Goal: Information Seeking & Learning: Learn about a topic

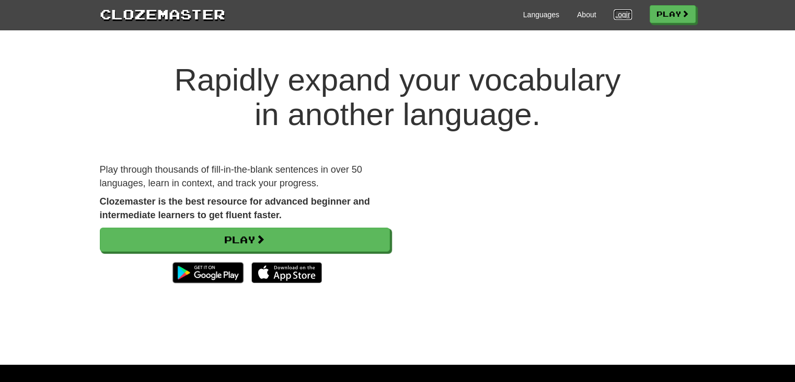
click at [614, 13] on link "Login" at bounding box center [623, 14] width 18 height 10
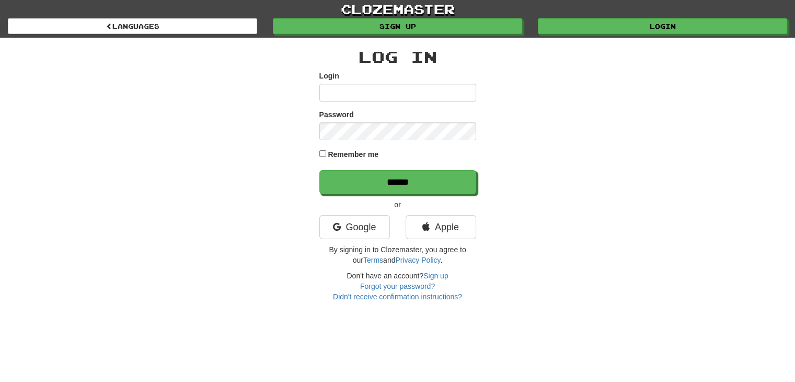
type input "*****"
click at [343, 153] on label "Remember me" at bounding box center [353, 154] width 51 height 10
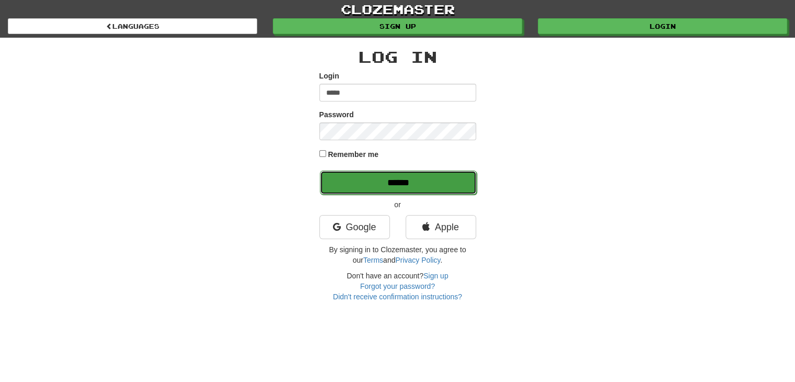
click at [370, 180] on input "******" at bounding box center [398, 182] width 157 height 24
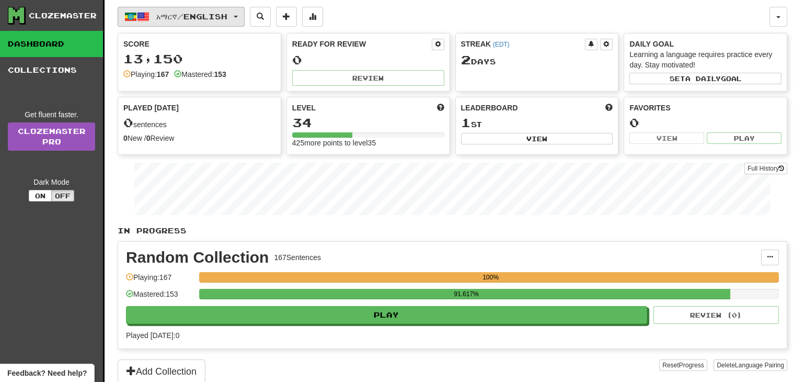
click at [191, 15] on span "አማርኛ / English" at bounding box center [191, 16] width 71 height 9
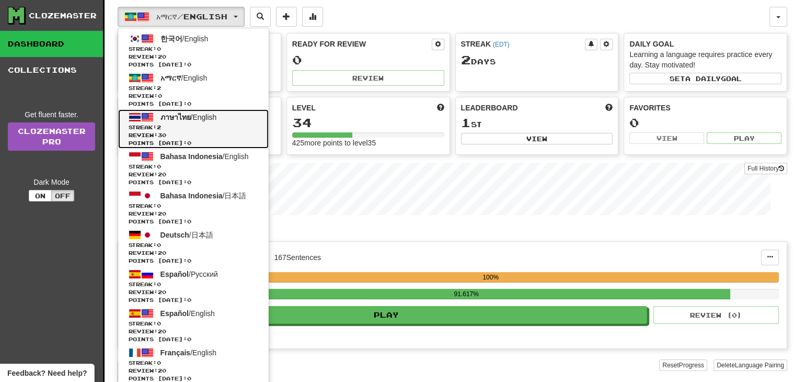
click at [198, 124] on span "Streak: 2" at bounding box center [194, 127] width 130 height 8
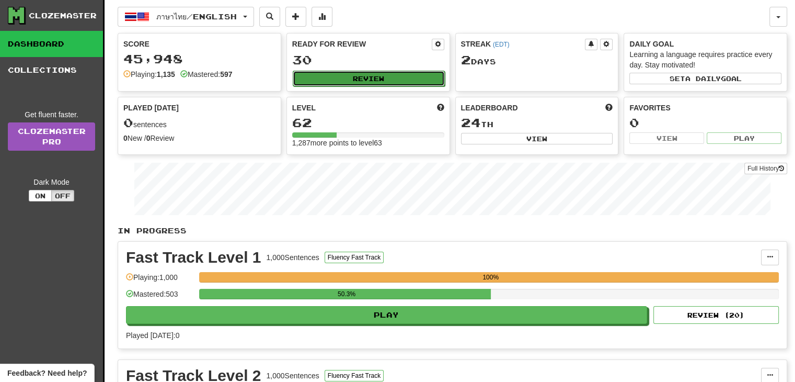
click at [358, 78] on button "Review" at bounding box center [369, 79] width 152 height 16
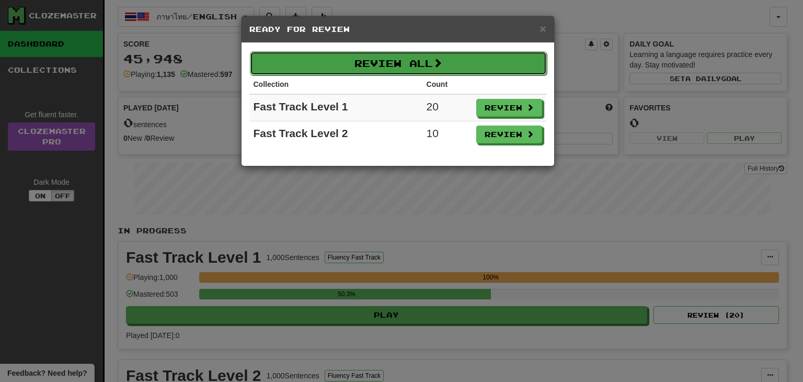
click at [385, 51] on button "Review All" at bounding box center [398, 63] width 297 height 24
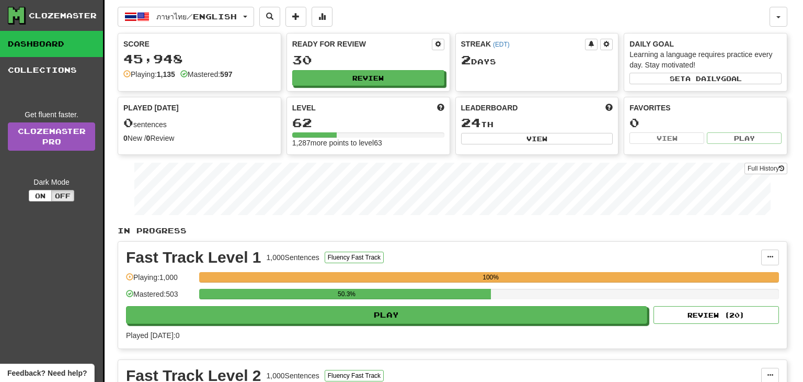
select select "**"
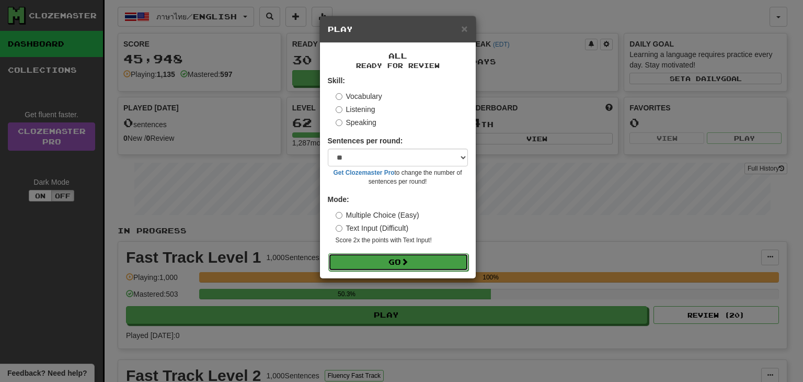
click at [391, 256] on button "Go" at bounding box center [398, 262] width 140 height 18
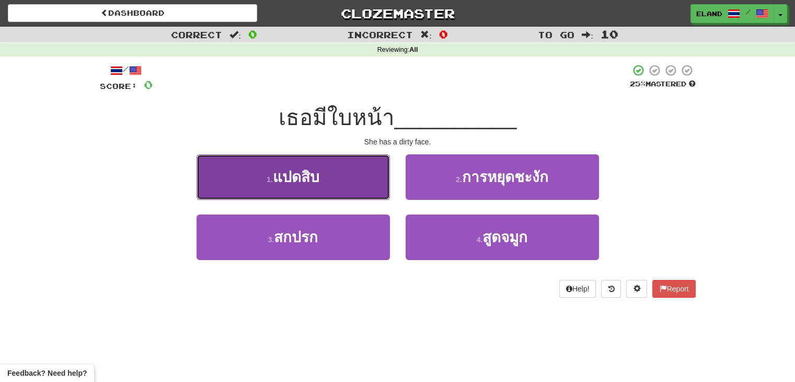
click at [344, 172] on button "1 . แปดสิบ" at bounding box center [293, 176] width 193 height 45
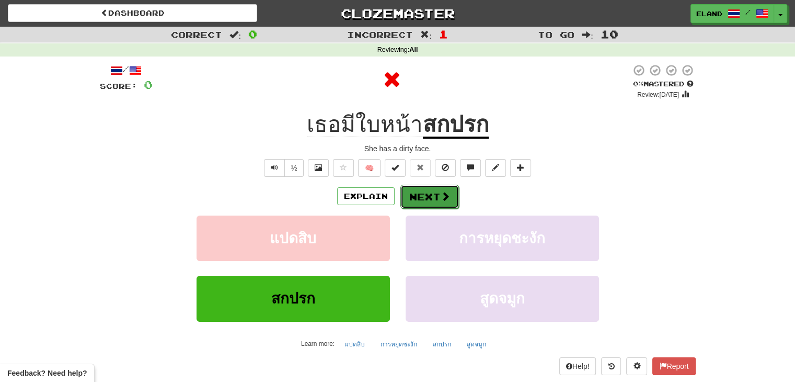
click at [432, 199] on button "Next" at bounding box center [429, 197] width 59 height 24
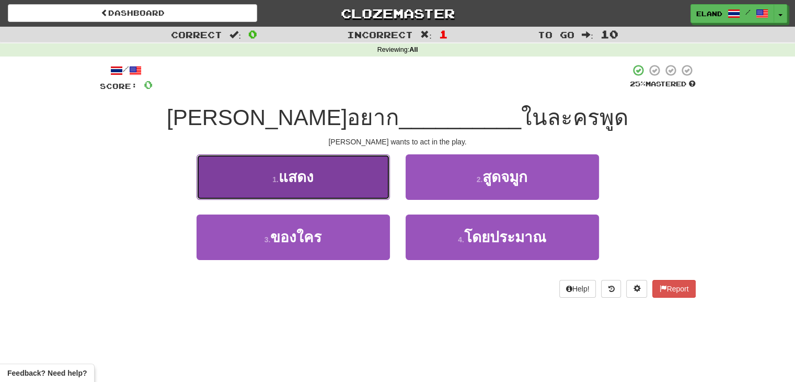
click at [325, 176] on button "1 . แสดง" at bounding box center [293, 176] width 193 height 45
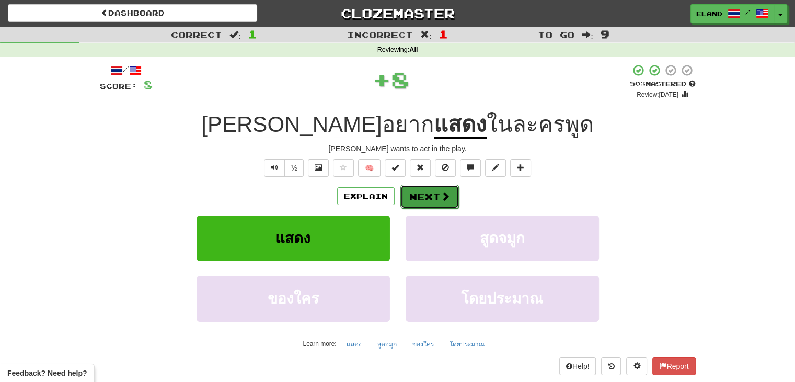
click at [429, 195] on button "Next" at bounding box center [429, 197] width 59 height 24
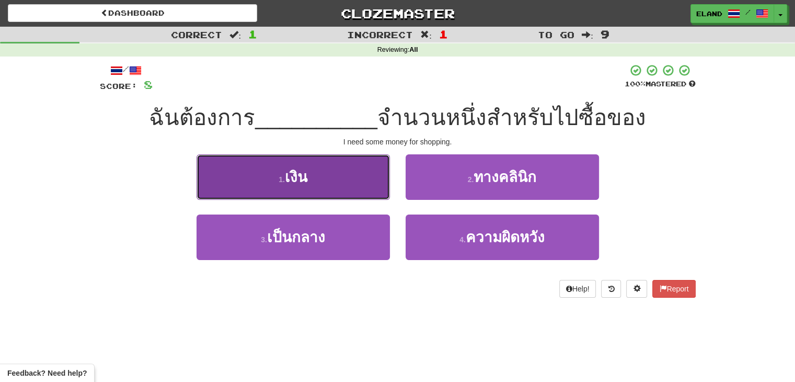
click at [333, 183] on button "1 . เงิน" at bounding box center [293, 176] width 193 height 45
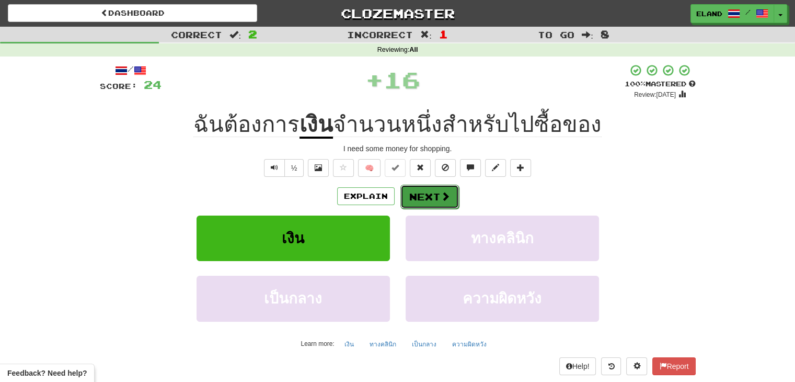
click at [443, 200] on span at bounding box center [445, 195] width 9 height 9
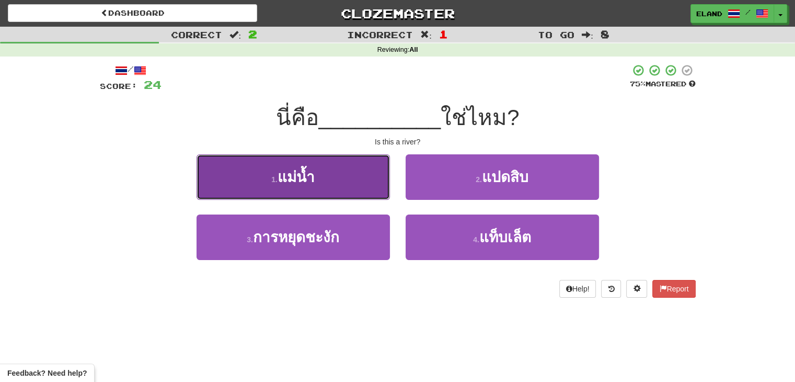
click at [339, 176] on button "1 . แม่น้ำ" at bounding box center [293, 176] width 193 height 45
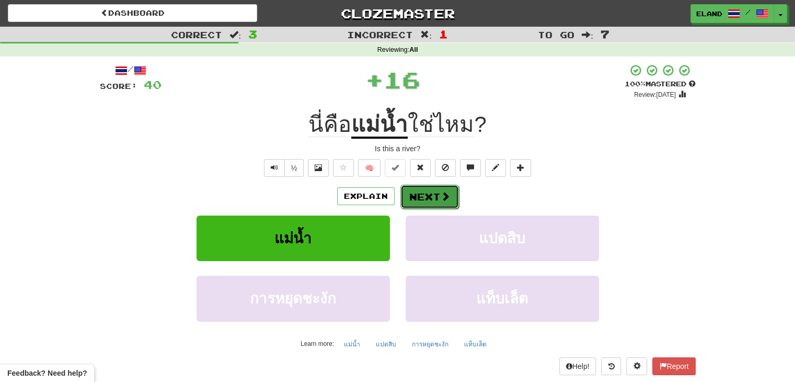
click at [431, 200] on button "Next" at bounding box center [429, 197] width 59 height 24
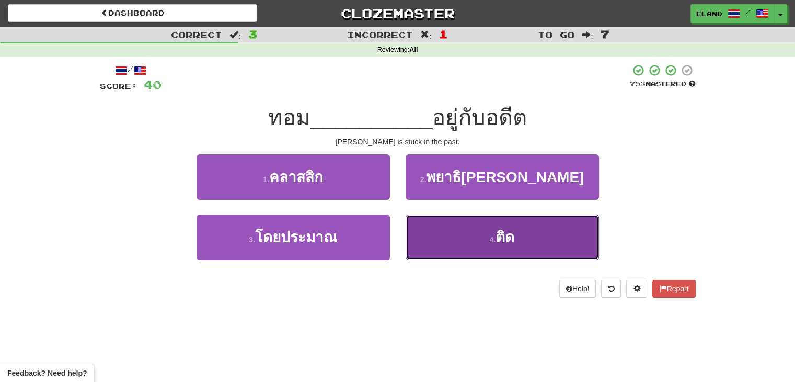
click at [512, 236] on span "ติด" at bounding box center [505, 237] width 19 height 16
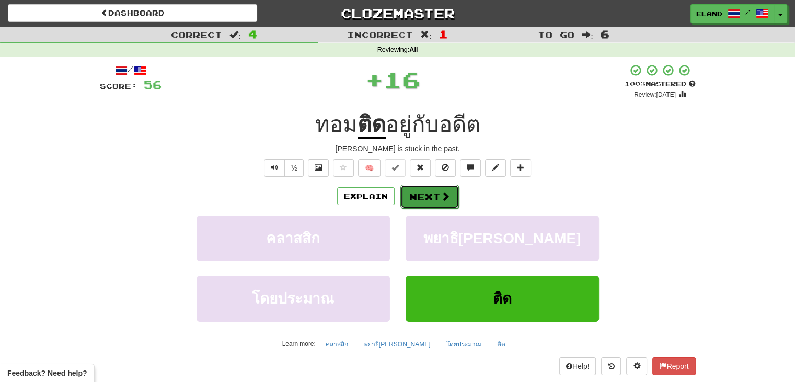
click at [436, 197] on button "Next" at bounding box center [429, 197] width 59 height 24
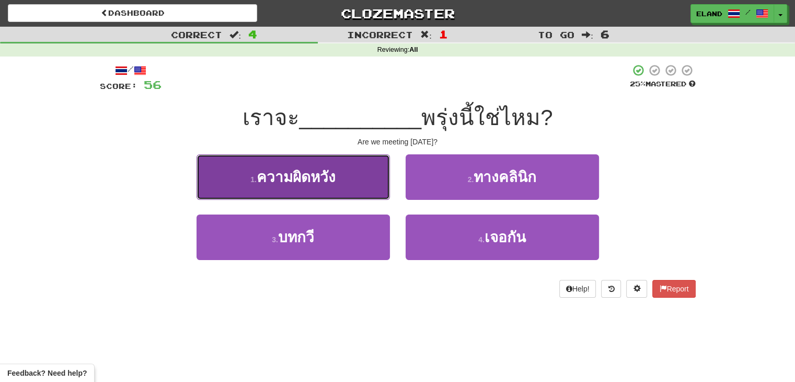
click at [356, 177] on button "1 . ความผิดหวัง" at bounding box center [293, 176] width 193 height 45
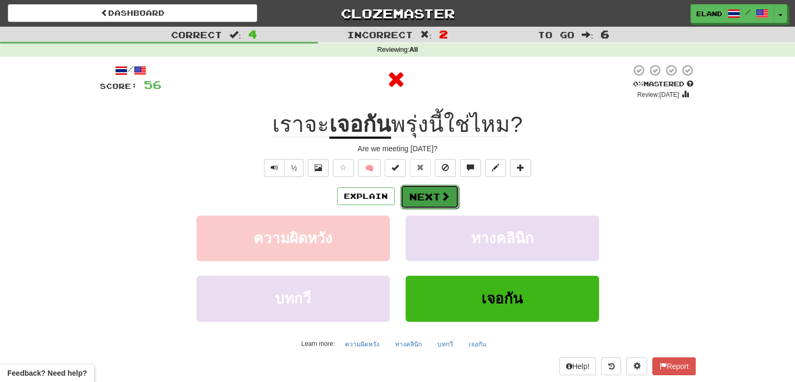
click at [432, 198] on button "Next" at bounding box center [429, 197] width 59 height 24
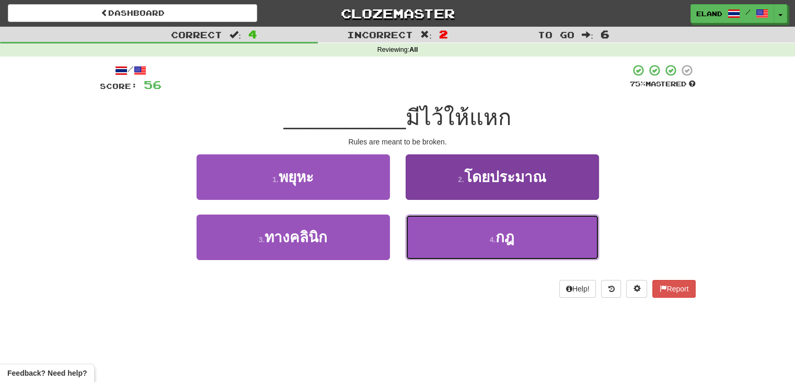
click at [465, 232] on button "4 . กฎ" at bounding box center [502, 236] width 193 height 45
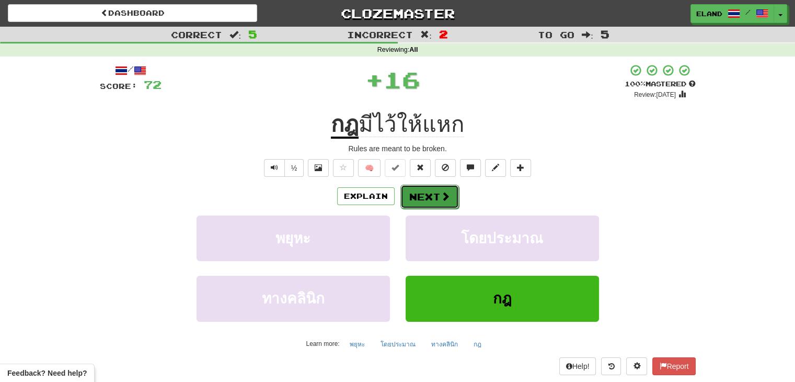
click at [435, 200] on button "Next" at bounding box center [429, 197] width 59 height 24
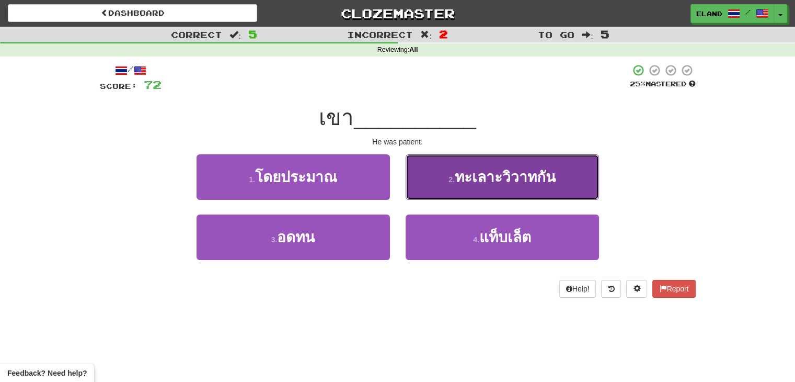
click at [441, 187] on button "2 . ทะเลาะวิวาทกัน" at bounding box center [502, 176] width 193 height 45
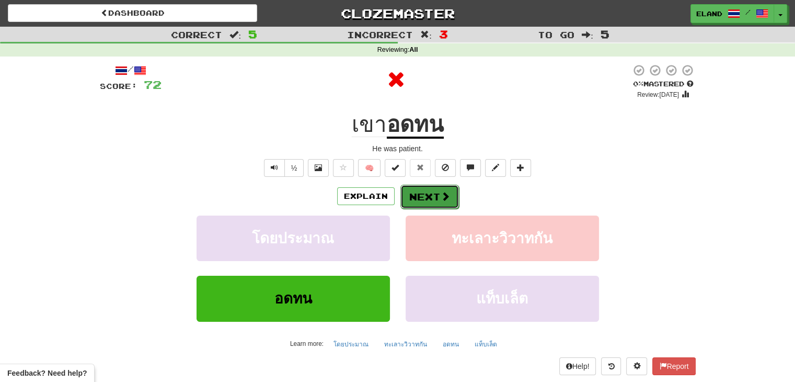
click at [431, 198] on button "Next" at bounding box center [429, 197] width 59 height 24
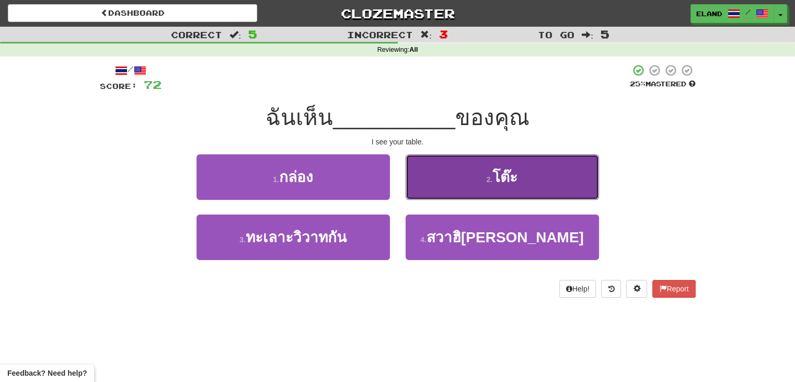
click at [453, 185] on button "2 . โต๊ะ" at bounding box center [502, 176] width 193 height 45
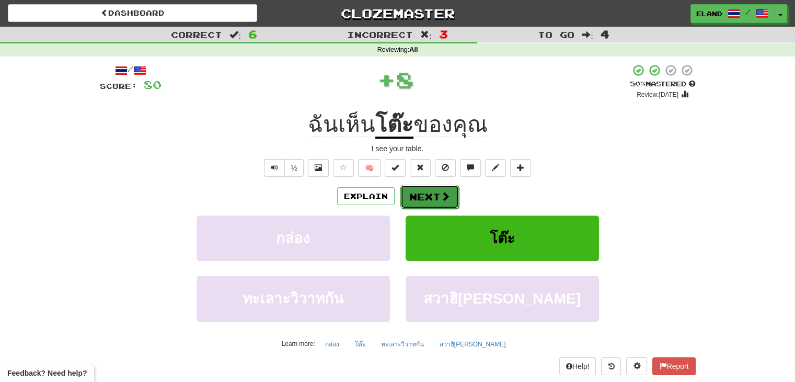
click at [433, 197] on button "Next" at bounding box center [429, 197] width 59 height 24
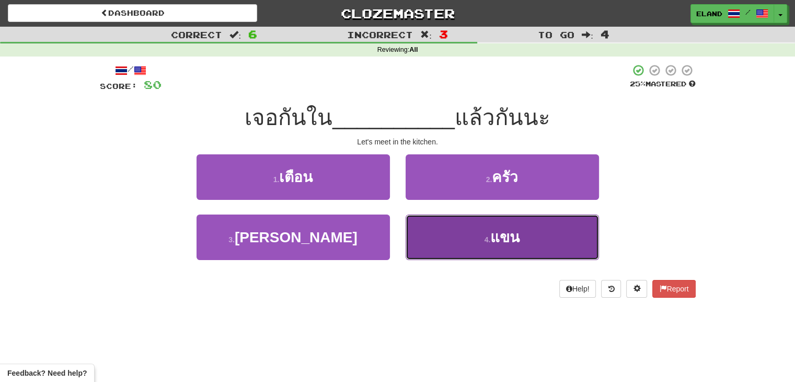
click at [476, 232] on button "4 . แขน" at bounding box center [502, 236] width 193 height 45
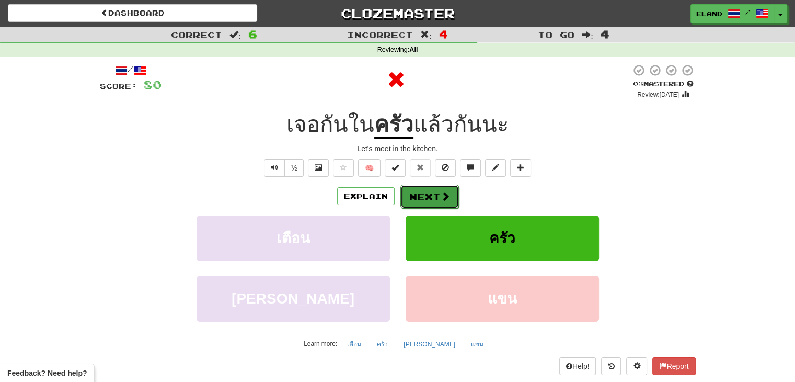
click at [421, 195] on button "Next" at bounding box center [429, 197] width 59 height 24
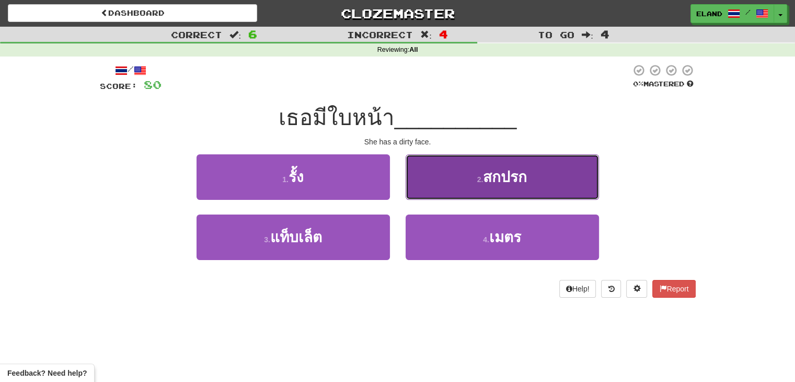
click at [451, 187] on button "2 . สกปรก" at bounding box center [502, 176] width 193 height 45
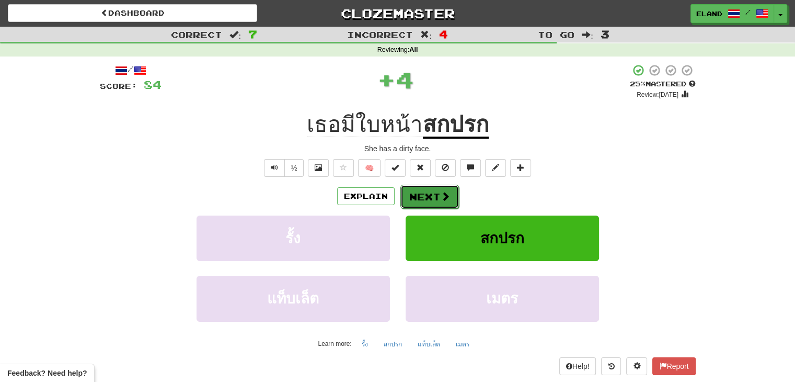
click at [441, 197] on span at bounding box center [445, 195] width 9 height 9
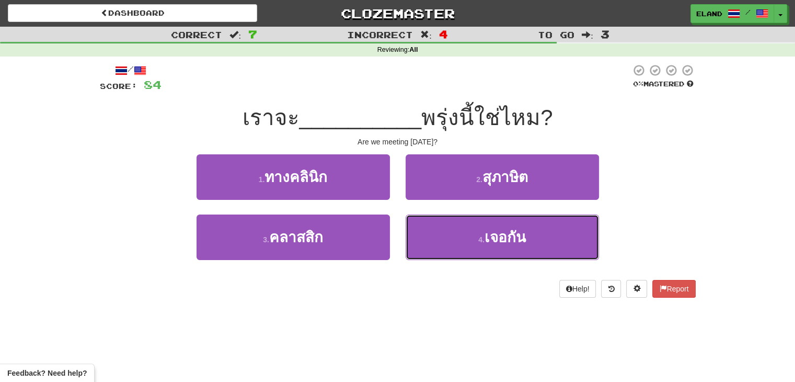
drag, startPoint x: 443, startPoint y: 222, endPoint x: 451, endPoint y: 211, distance: 13.5
click at [443, 223] on button "4 . เจอกัน" at bounding box center [502, 236] width 193 height 45
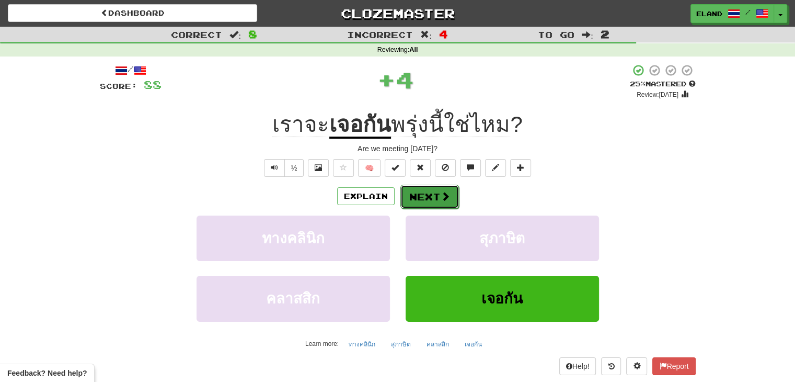
click at [435, 197] on button "Next" at bounding box center [429, 197] width 59 height 24
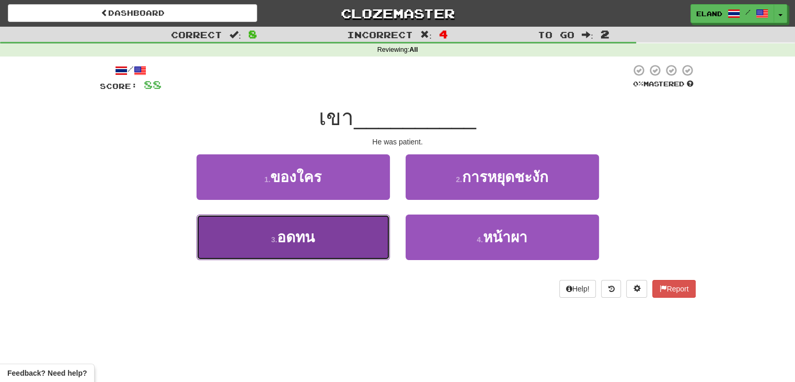
click at [353, 232] on button "3 . อดทน" at bounding box center [293, 236] width 193 height 45
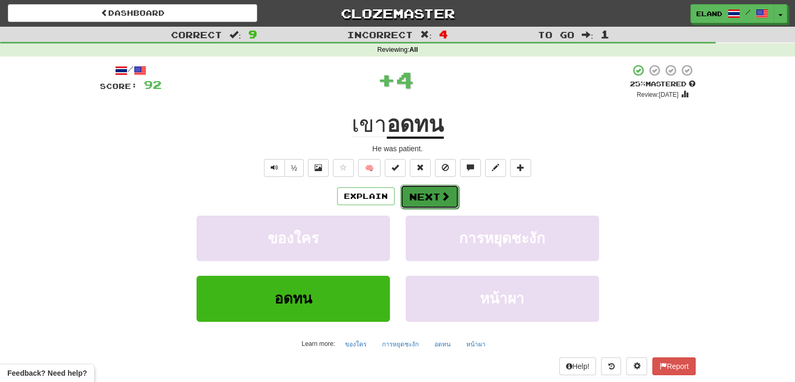
click at [435, 195] on button "Next" at bounding box center [429, 197] width 59 height 24
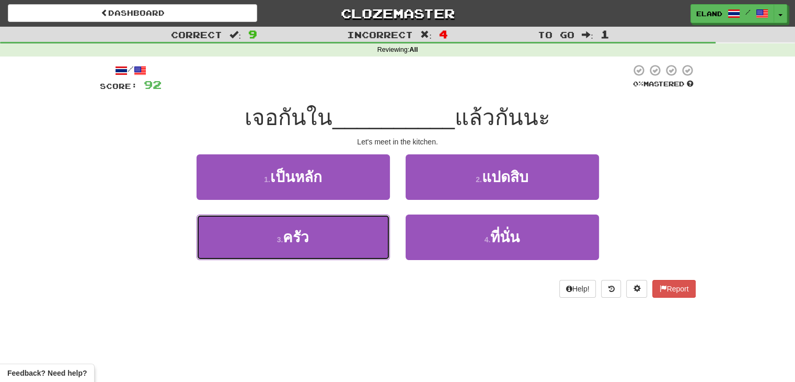
drag, startPoint x: 338, startPoint y: 246, endPoint x: 399, endPoint y: 212, distance: 70.7
click at [339, 246] on button "3 . ครัว" at bounding box center [293, 236] width 193 height 45
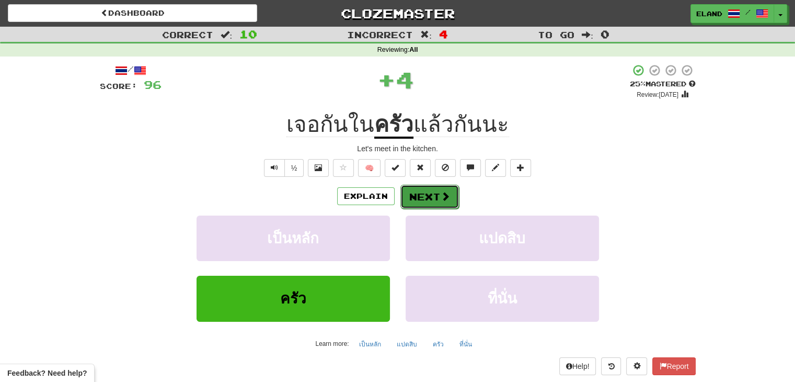
click at [435, 199] on button "Next" at bounding box center [429, 197] width 59 height 24
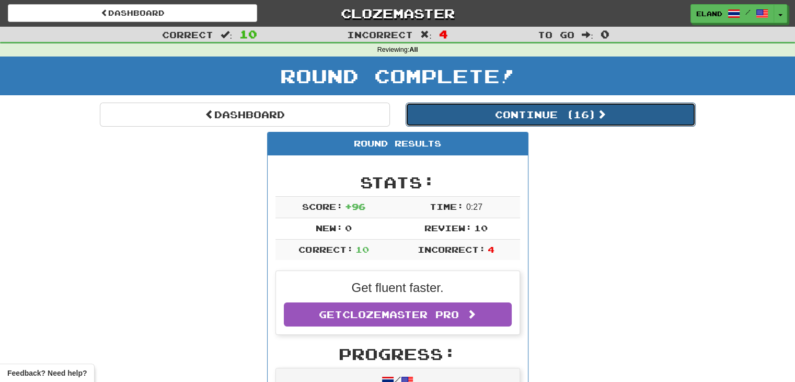
click at [464, 111] on button "Continue ( 16 )" at bounding box center [551, 114] width 290 height 24
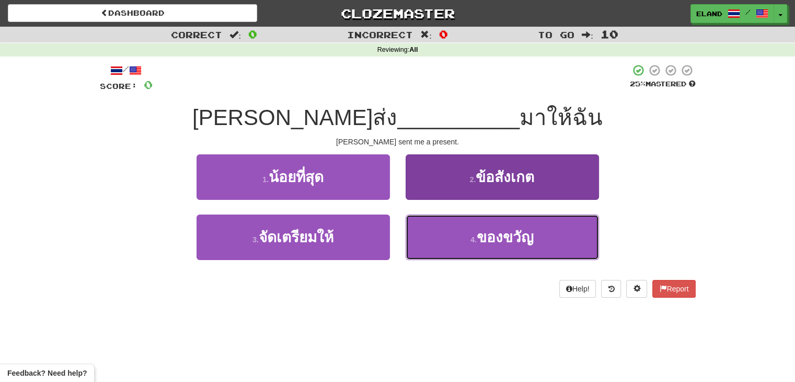
click at [491, 253] on button "4 . ของขวัญ" at bounding box center [502, 236] width 193 height 45
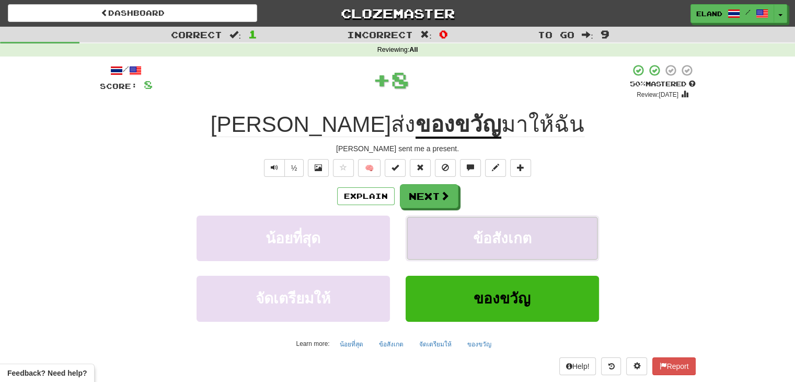
click at [495, 230] on span "ข้อสังเกต" at bounding box center [502, 238] width 59 height 16
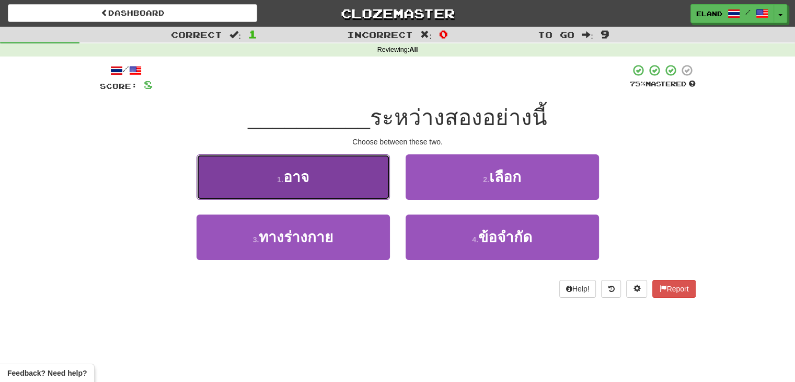
click at [349, 184] on button "1 . อาจ" at bounding box center [293, 176] width 193 height 45
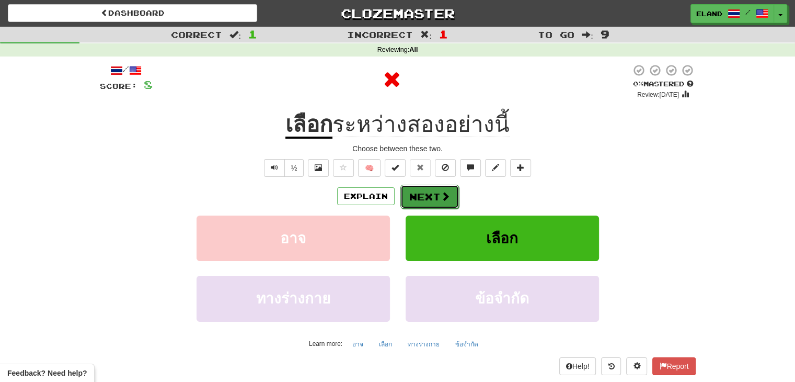
click at [445, 199] on span at bounding box center [445, 195] width 9 height 9
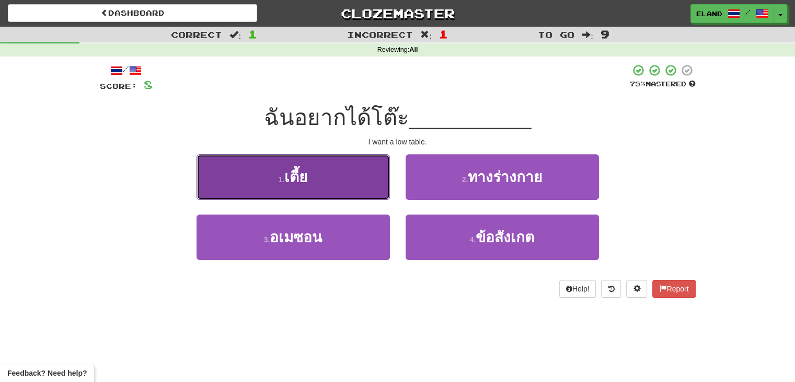
click at [328, 174] on button "1 . เตี้ย" at bounding box center [293, 176] width 193 height 45
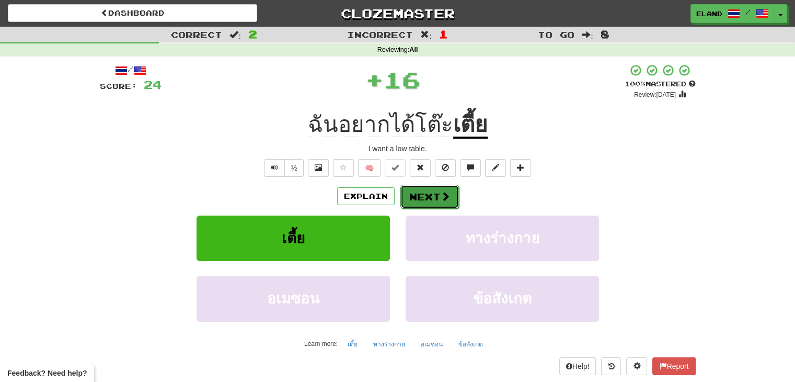
click at [442, 198] on span at bounding box center [445, 195] width 9 height 9
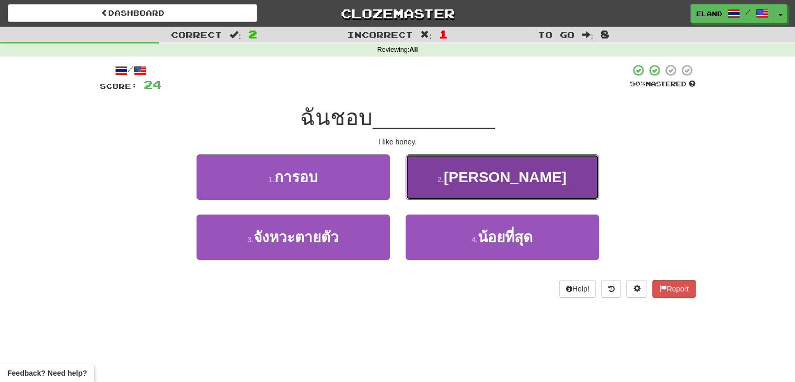
click at [453, 176] on button "2 . น้ำผึ้ง" at bounding box center [502, 176] width 193 height 45
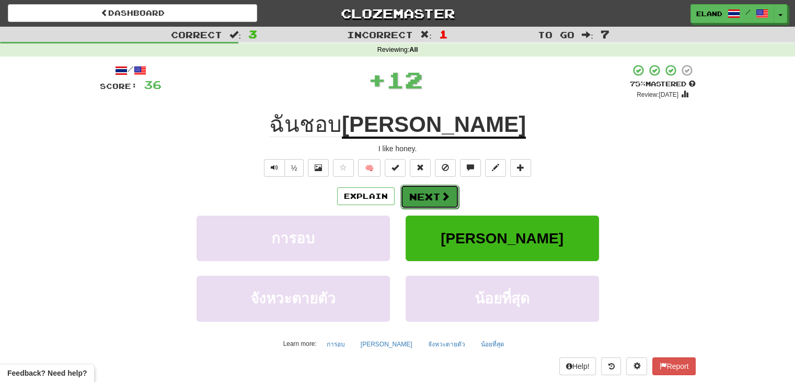
click at [433, 200] on button "Next" at bounding box center [429, 197] width 59 height 24
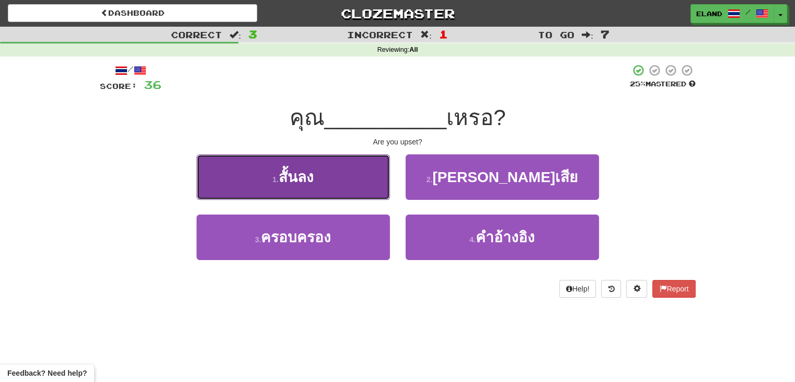
click at [360, 185] on button "1 . สั้นลง" at bounding box center [293, 176] width 193 height 45
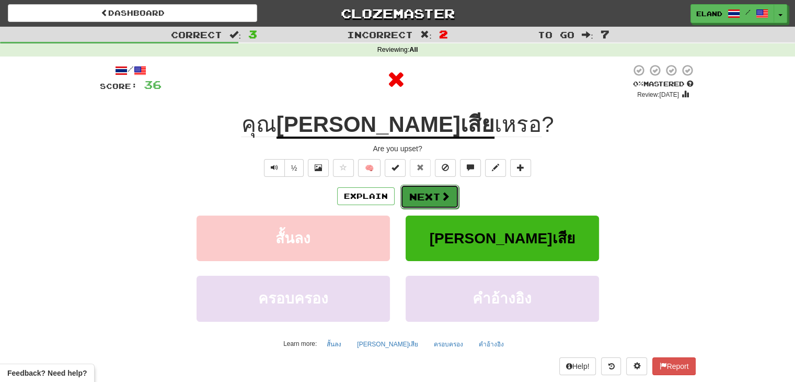
click at [434, 198] on button "Next" at bounding box center [429, 197] width 59 height 24
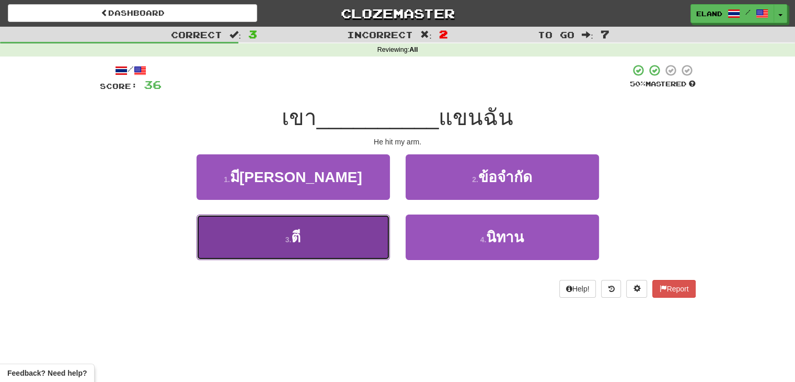
click at [329, 237] on button "3 . ตี" at bounding box center [293, 236] width 193 height 45
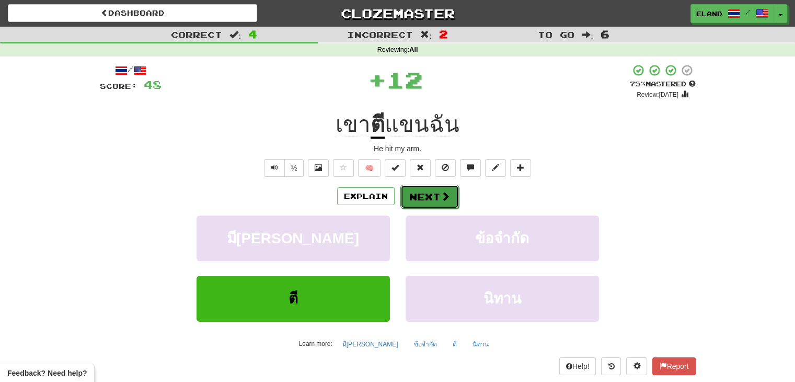
click at [444, 196] on span at bounding box center [445, 195] width 9 height 9
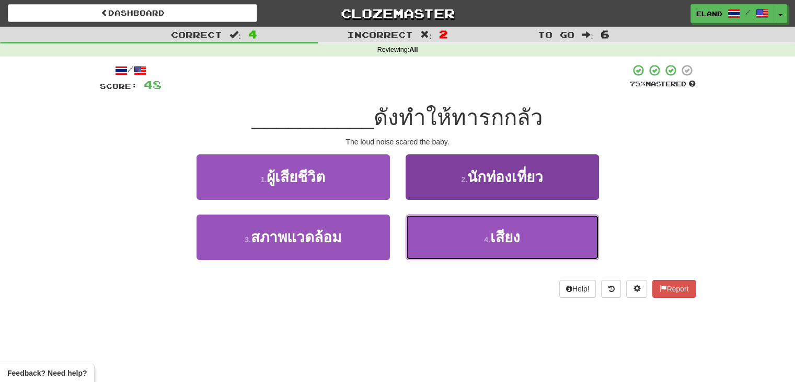
drag, startPoint x: 487, startPoint y: 233, endPoint x: 482, endPoint y: 229, distance: 6.0
click at [486, 233] on button "4 . เสียง" at bounding box center [502, 236] width 193 height 45
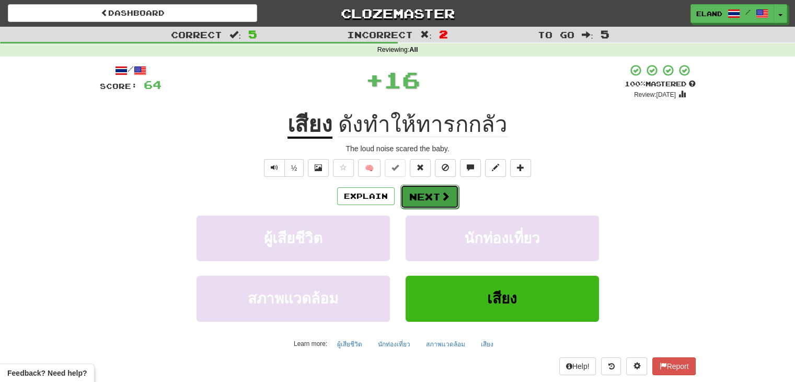
click at [439, 201] on button "Next" at bounding box center [429, 197] width 59 height 24
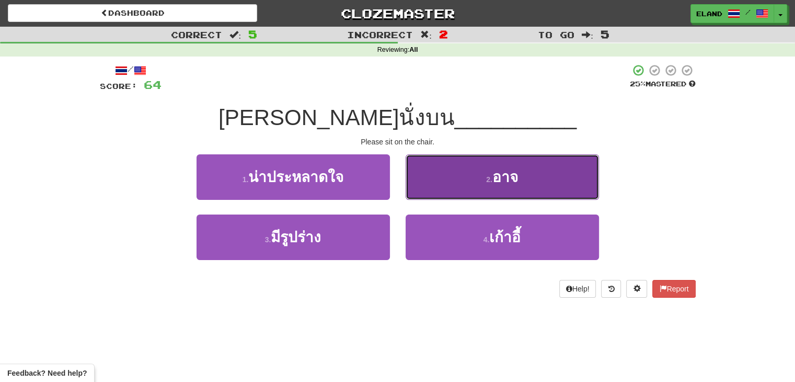
click at [470, 182] on button "2 . อาจ" at bounding box center [502, 176] width 193 height 45
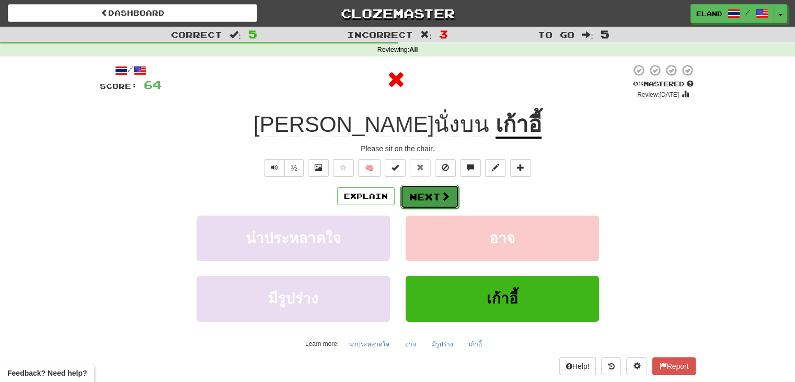
click at [433, 195] on button "Next" at bounding box center [429, 197] width 59 height 24
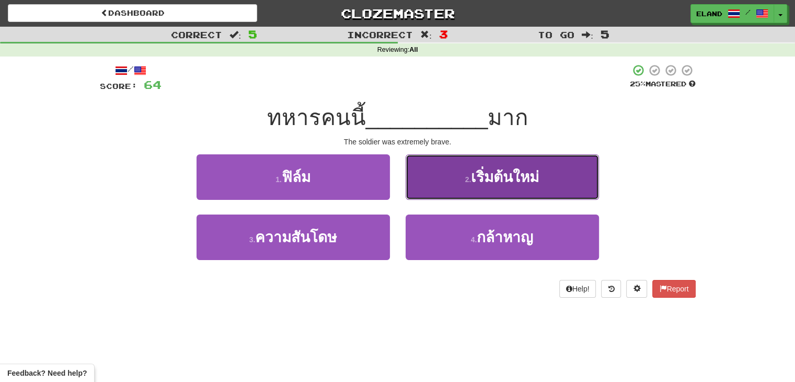
click at [465, 185] on button "2 . เริ่มต้นใหม่" at bounding box center [502, 176] width 193 height 45
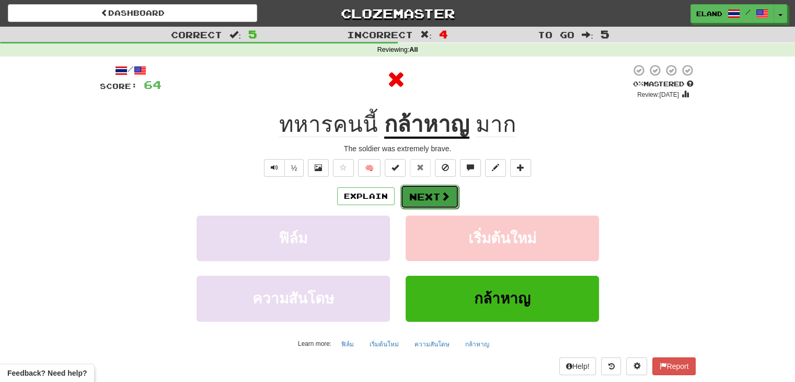
click at [441, 198] on span at bounding box center [445, 195] width 9 height 9
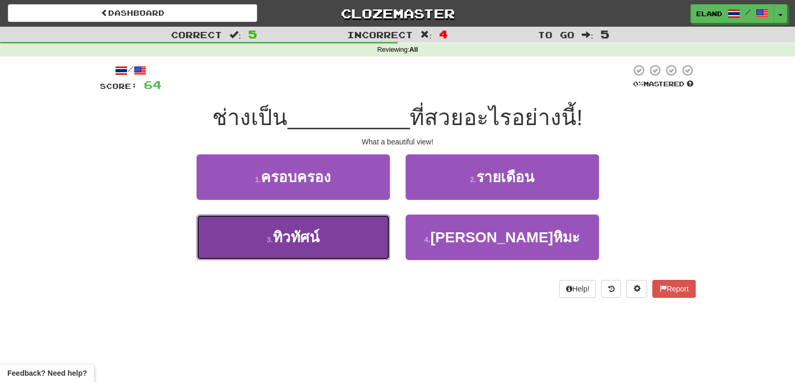
click at [339, 226] on button "3 . ทิวทัศน์" at bounding box center [293, 236] width 193 height 45
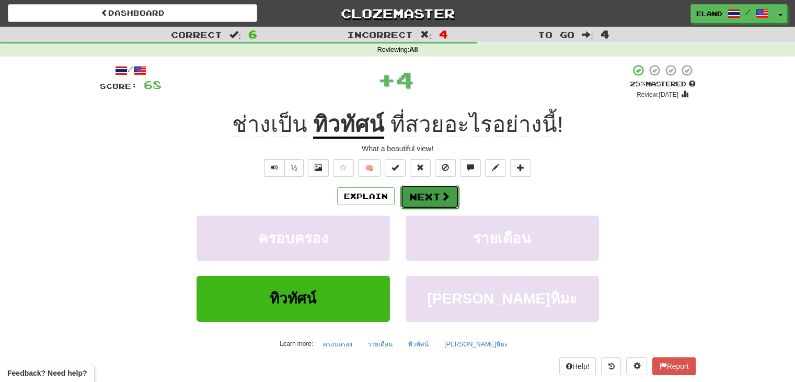
click at [433, 203] on button "Next" at bounding box center [429, 197] width 59 height 24
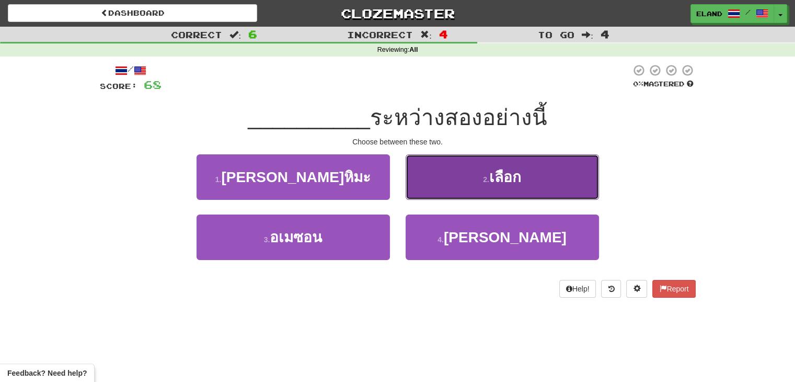
click at [446, 179] on button "2 . เลือก" at bounding box center [502, 176] width 193 height 45
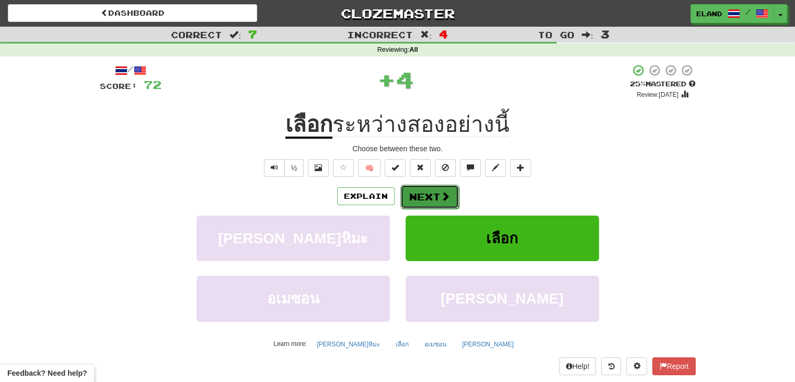
click at [431, 193] on button "Next" at bounding box center [429, 197] width 59 height 24
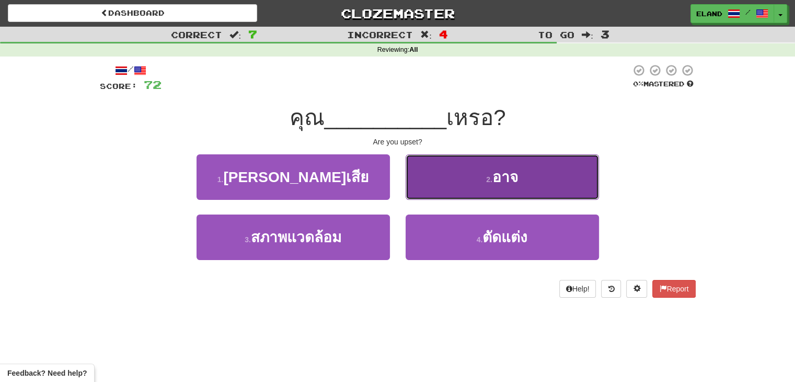
click at [441, 183] on button "2 . อาจ" at bounding box center [502, 176] width 193 height 45
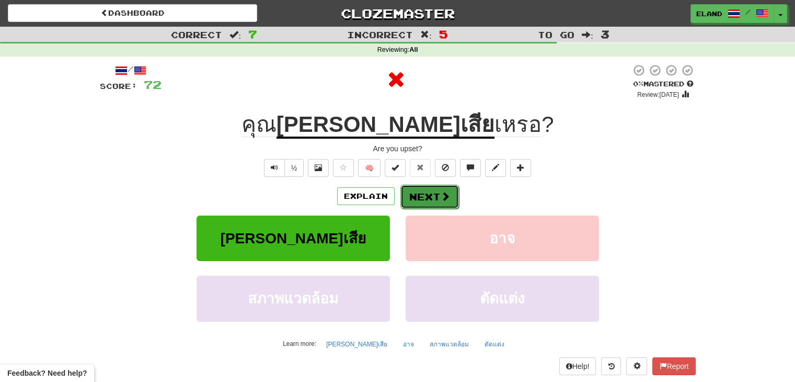
click at [432, 191] on button "Next" at bounding box center [429, 197] width 59 height 24
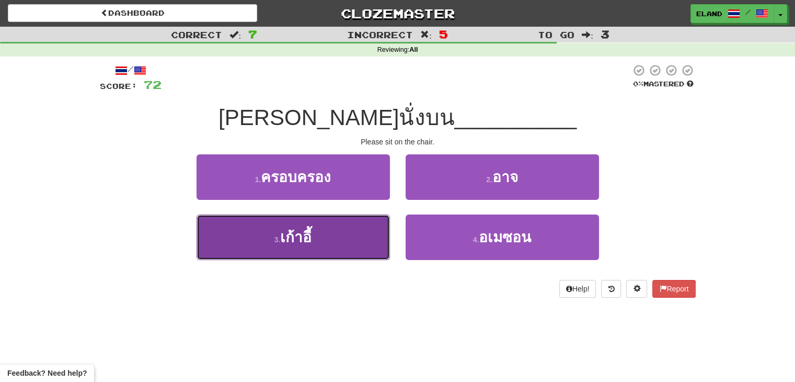
click at [343, 230] on button "3 . เก้าอี้" at bounding box center [293, 236] width 193 height 45
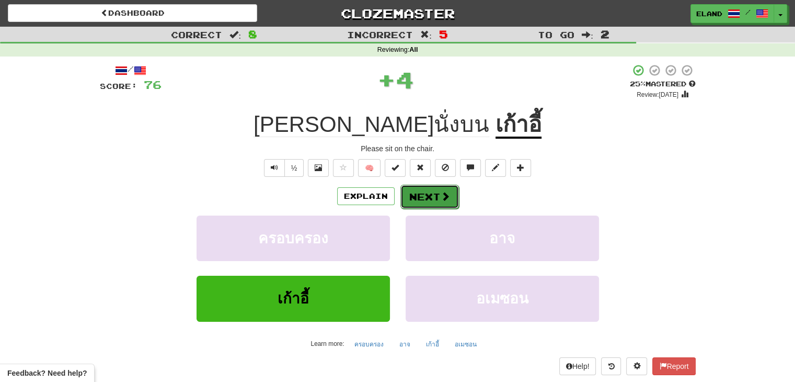
click at [443, 193] on span at bounding box center [445, 195] width 9 height 9
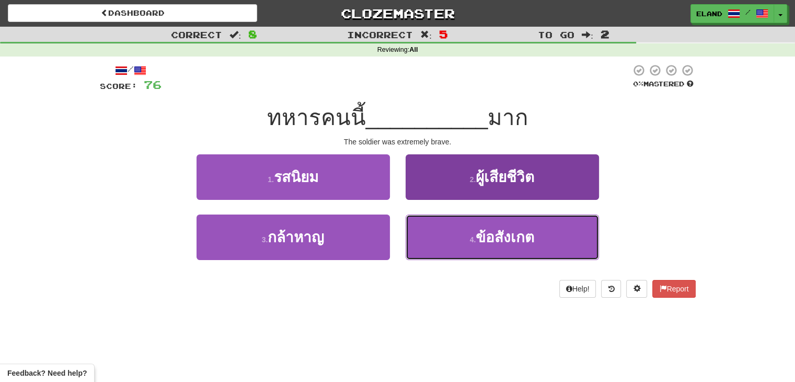
click at [447, 227] on button "4 . ข้อสังเกต" at bounding box center [502, 236] width 193 height 45
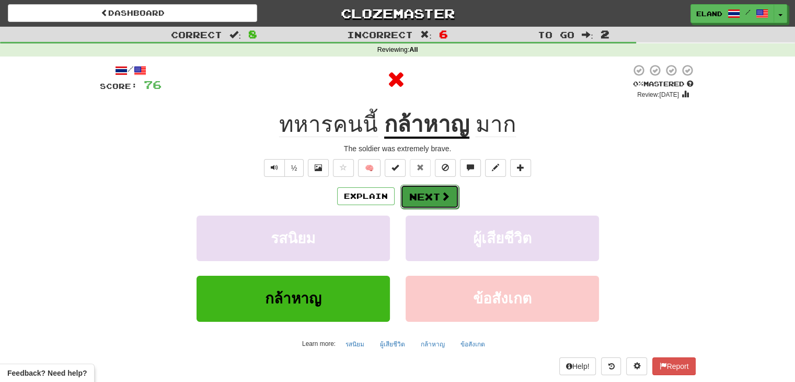
click at [436, 191] on button "Next" at bounding box center [429, 197] width 59 height 24
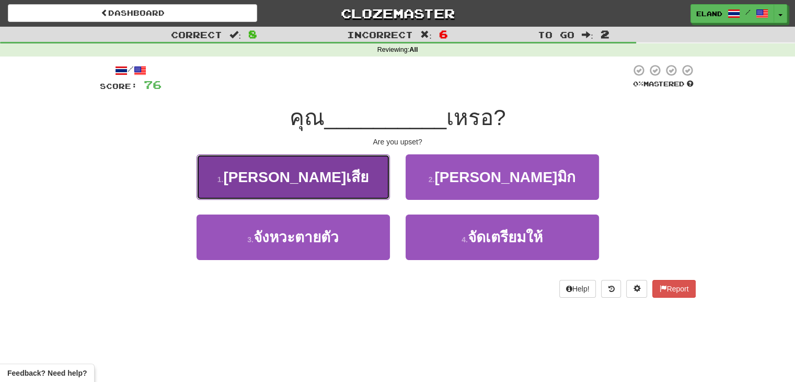
click at [358, 192] on button "1 . อารมณ์เสีย" at bounding box center [293, 176] width 193 height 45
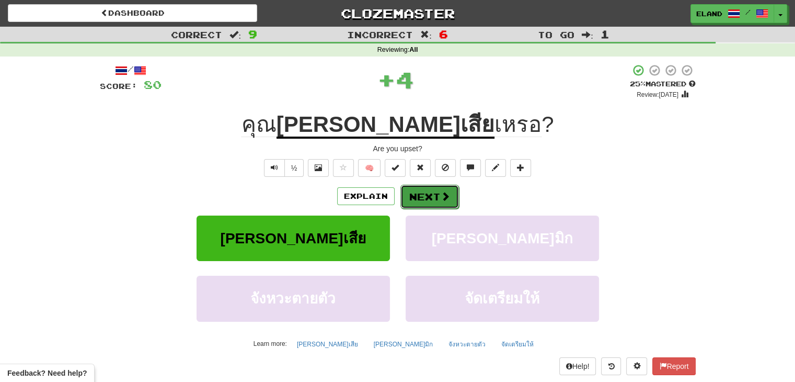
click at [437, 198] on button "Next" at bounding box center [429, 197] width 59 height 24
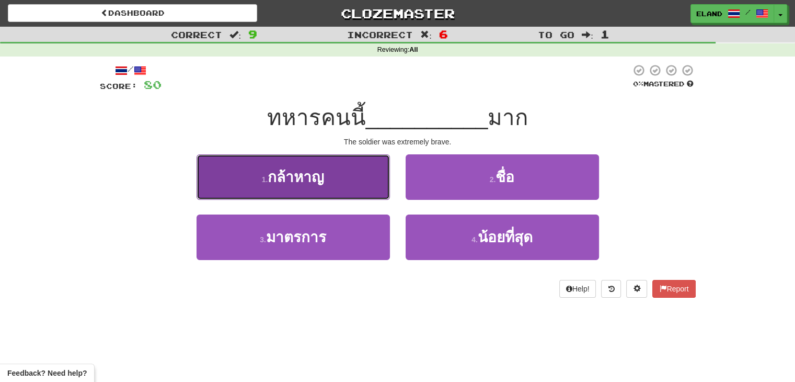
click at [327, 174] on button "1 . กล้าหาญ" at bounding box center [293, 176] width 193 height 45
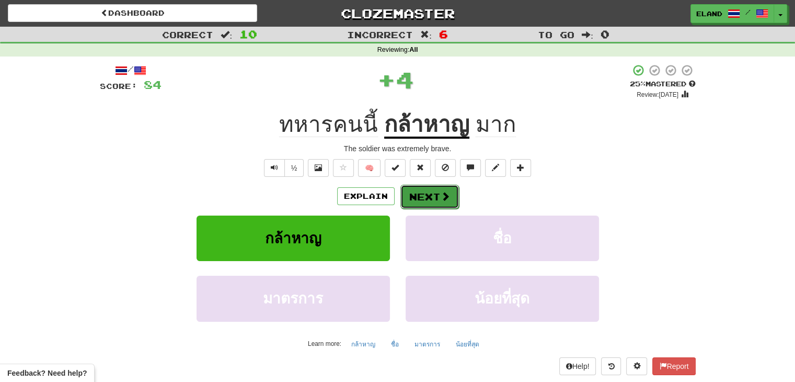
click at [434, 197] on button "Next" at bounding box center [429, 197] width 59 height 24
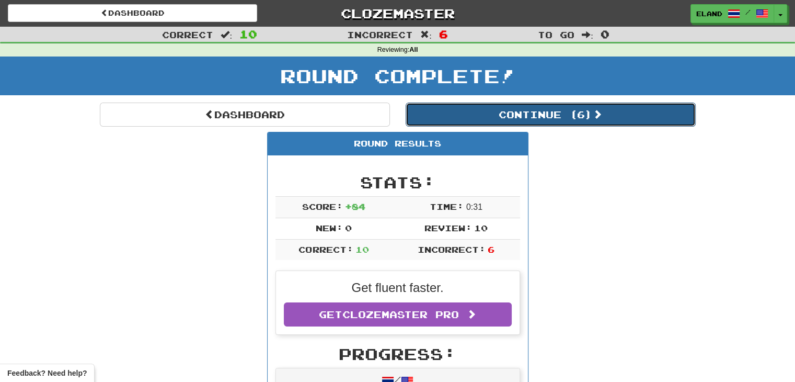
click at [466, 112] on button "Continue ( 6 )" at bounding box center [551, 114] width 290 height 24
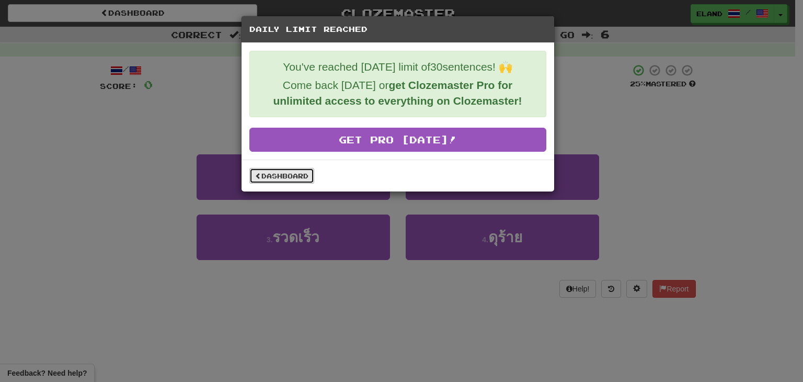
click at [297, 175] on link "Dashboard" at bounding box center [281, 176] width 65 height 16
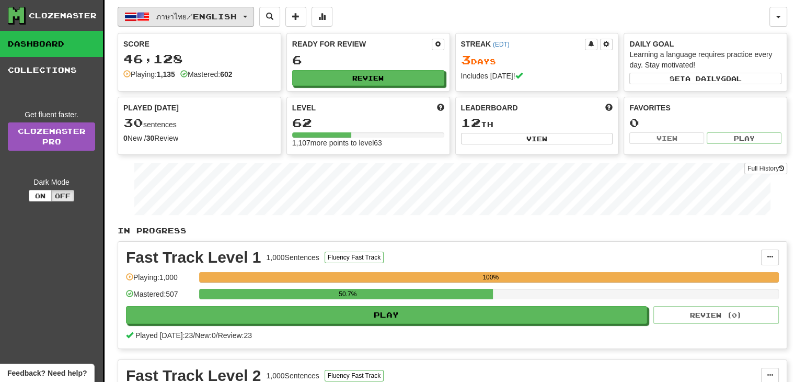
click at [193, 18] on span "ภาษาไทย / English" at bounding box center [196, 16] width 81 height 9
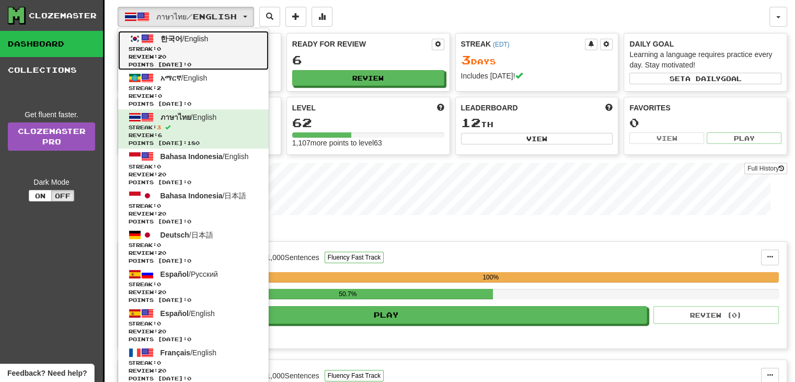
click at [199, 47] on span "Streak: 0" at bounding box center [194, 49] width 130 height 8
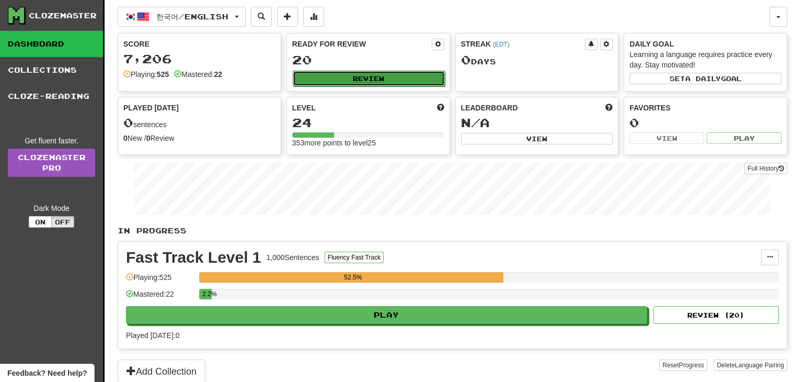
click at [369, 78] on button "Review" at bounding box center [369, 79] width 152 height 16
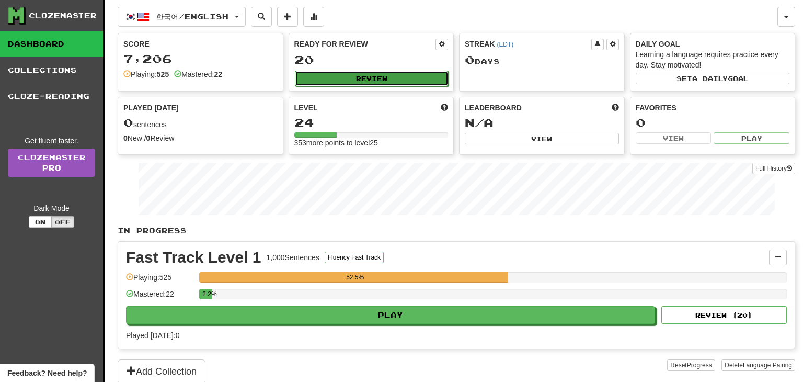
select select "**"
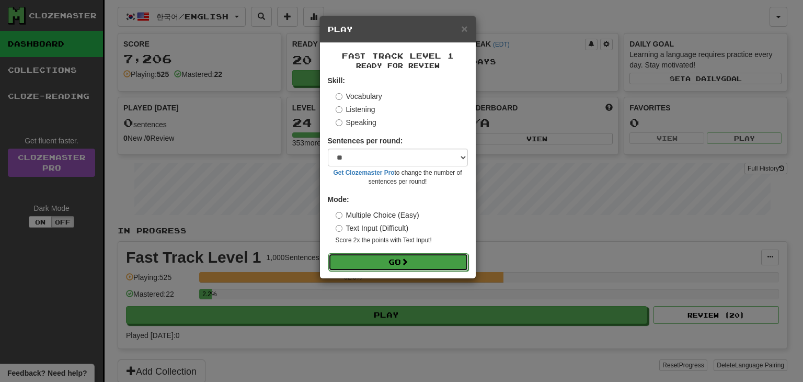
click at [412, 260] on button "Go" at bounding box center [398, 262] width 140 height 18
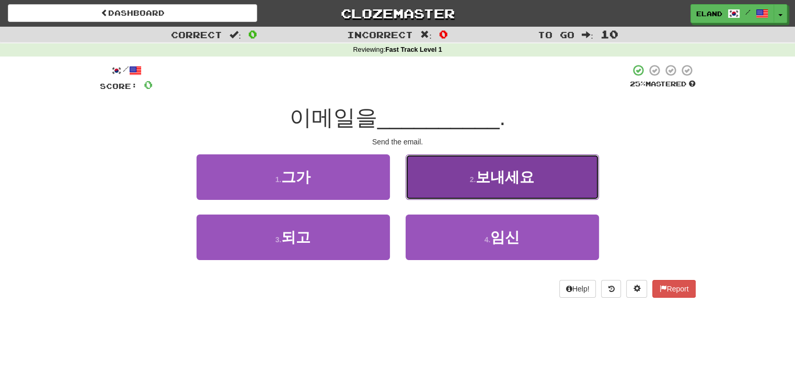
click at [477, 187] on button "2 . 보내세요" at bounding box center [502, 176] width 193 height 45
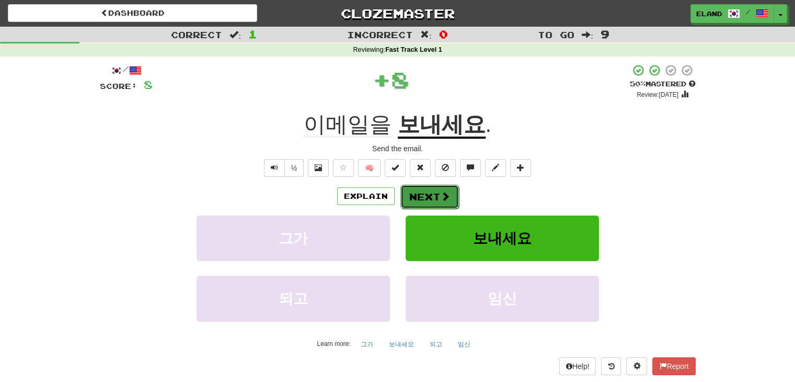
click at [435, 197] on button "Next" at bounding box center [429, 197] width 59 height 24
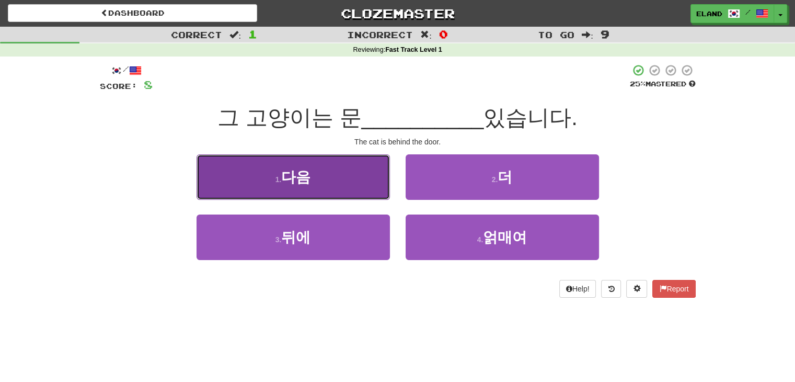
click at [326, 182] on button "1 . 다음" at bounding box center [293, 176] width 193 height 45
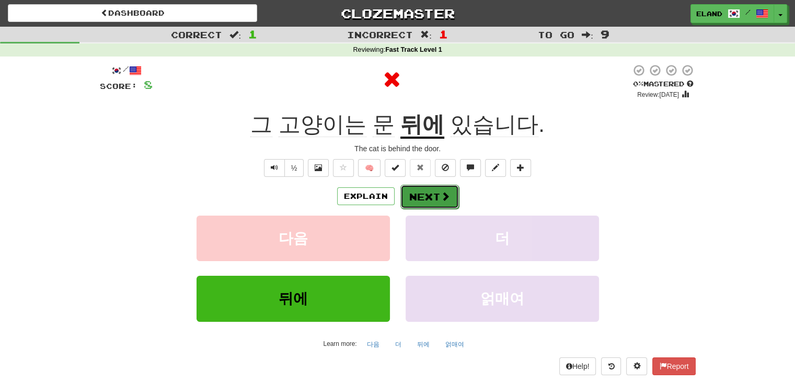
click at [422, 198] on button "Next" at bounding box center [429, 197] width 59 height 24
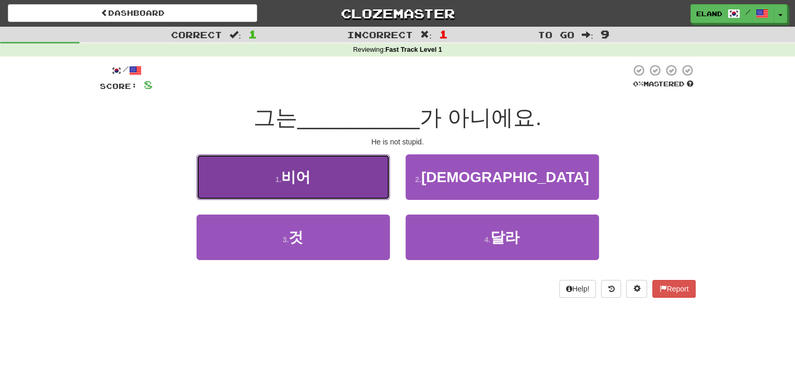
click at [313, 183] on button "1 . 비어" at bounding box center [293, 176] width 193 height 45
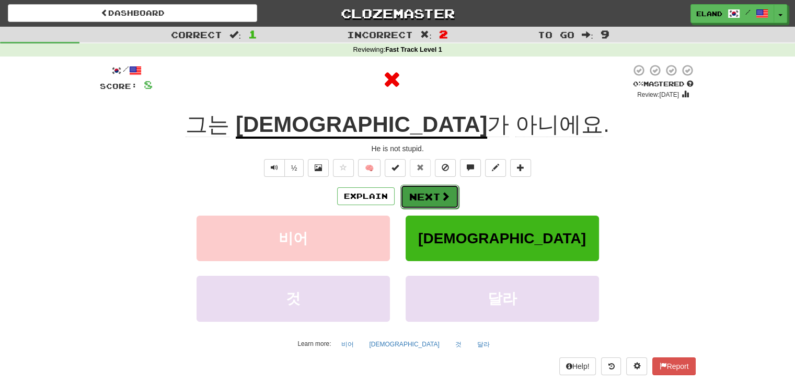
click at [421, 195] on button "Next" at bounding box center [429, 197] width 59 height 24
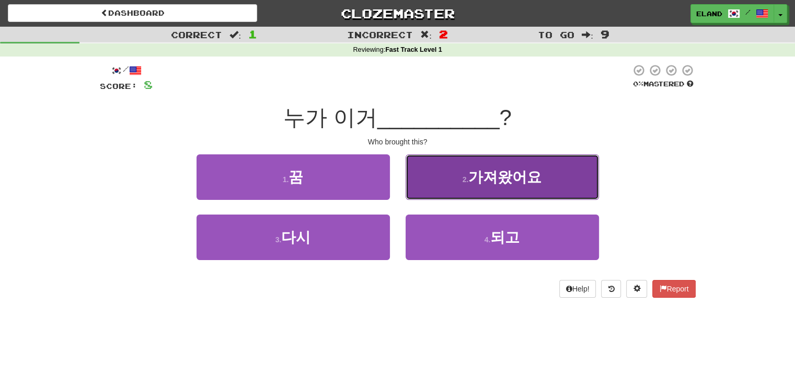
click at [436, 190] on button "2 . 가져왔어요" at bounding box center [502, 176] width 193 height 45
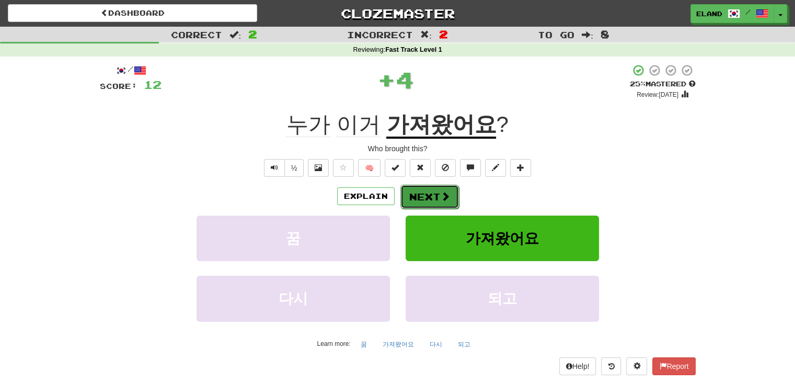
click at [434, 200] on button "Next" at bounding box center [429, 197] width 59 height 24
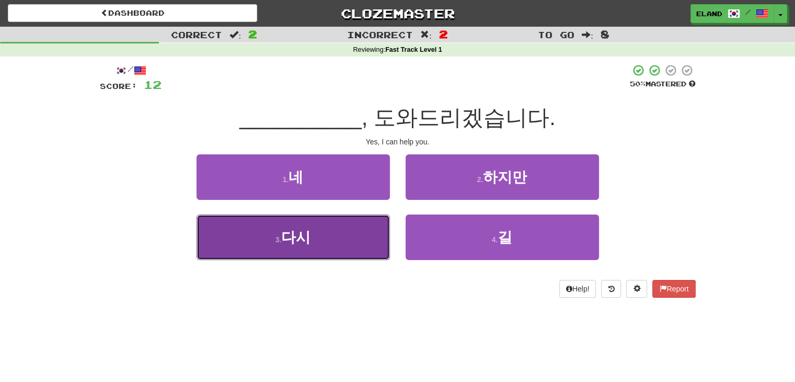
click at [323, 241] on button "3 . 다시" at bounding box center [293, 236] width 193 height 45
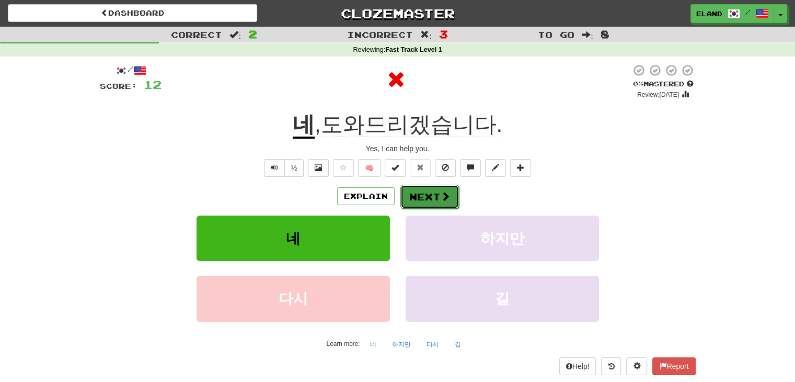
click at [438, 197] on button "Next" at bounding box center [429, 197] width 59 height 24
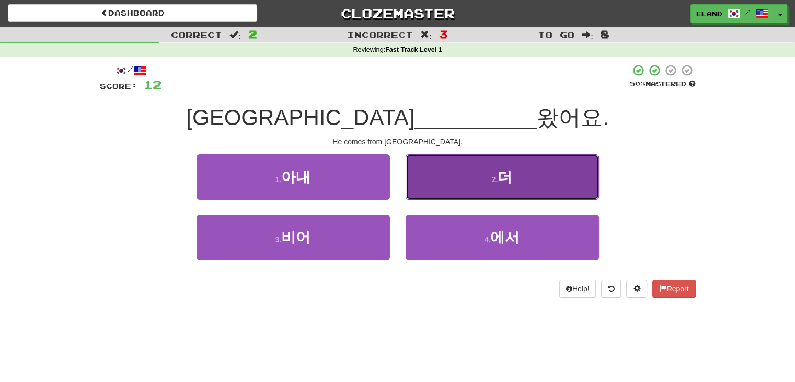
click at [458, 185] on button "2 . 더" at bounding box center [502, 176] width 193 height 45
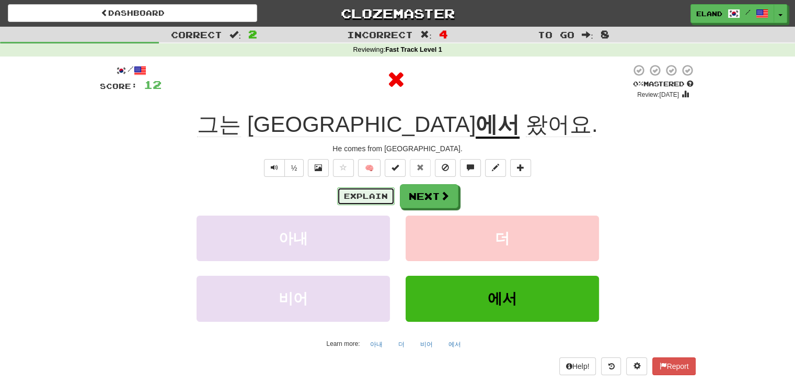
click at [364, 195] on button "Explain" at bounding box center [366, 196] width 58 height 18
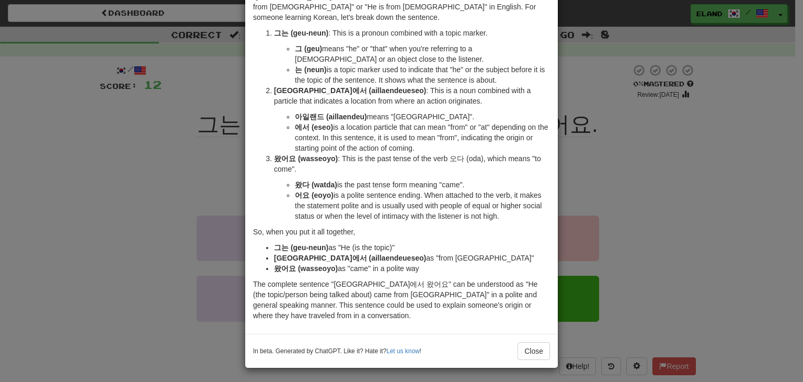
scroll to position [61, 0]
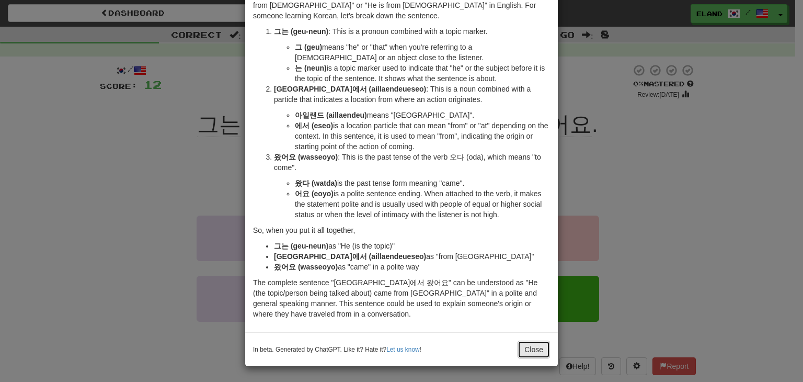
click at [534, 346] on button "Close" at bounding box center [534, 349] width 32 height 18
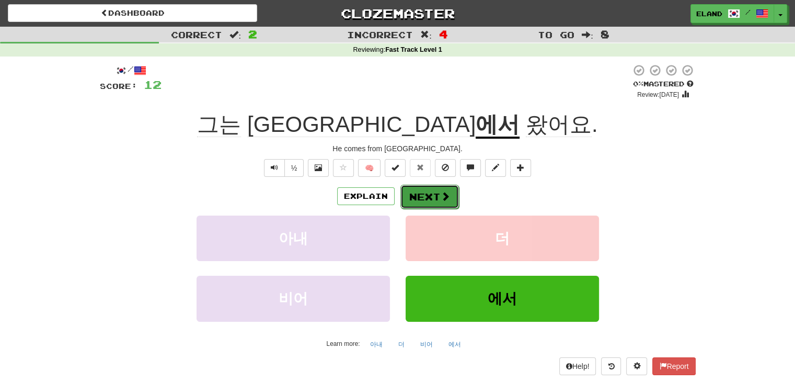
click at [427, 188] on button "Next" at bounding box center [429, 197] width 59 height 24
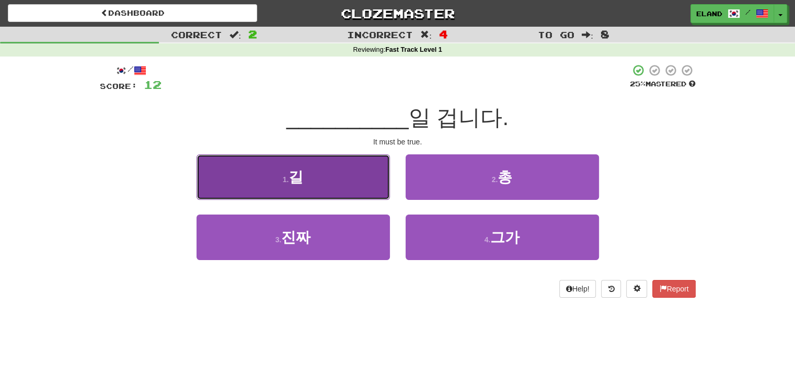
click at [353, 178] on button "1 . 길" at bounding box center [293, 176] width 193 height 45
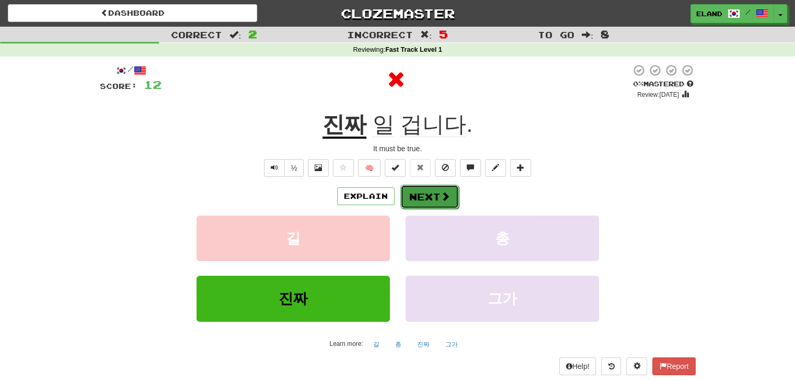
click at [437, 198] on button "Next" at bounding box center [429, 197] width 59 height 24
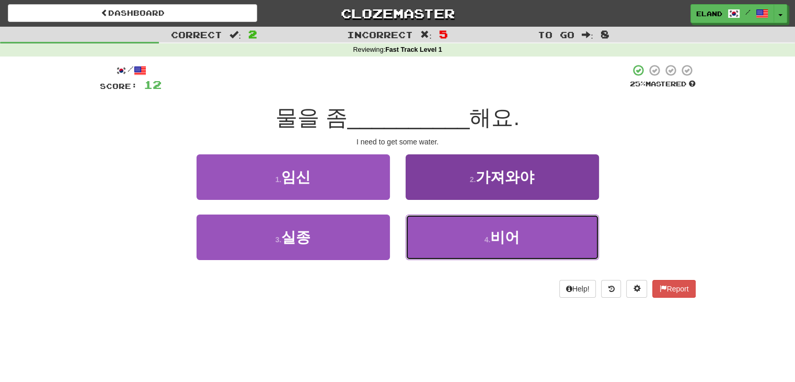
click at [451, 238] on button "4 . 비어" at bounding box center [502, 236] width 193 height 45
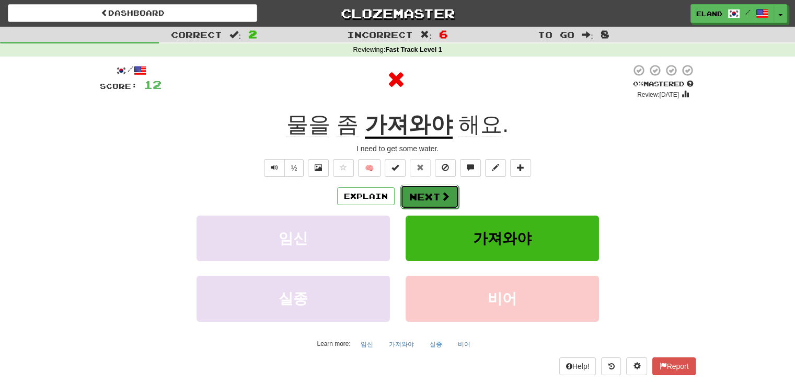
click at [429, 196] on button "Next" at bounding box center [429, 197] width 59 height 24
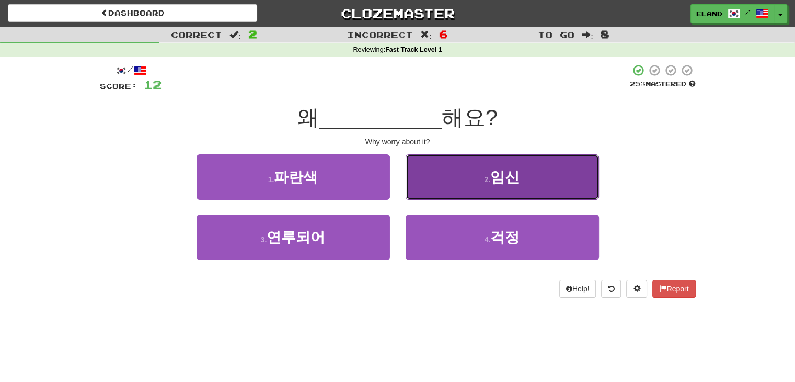
click at [465, 188] on button "2 . 임신" at bounding box center [502, 176] width 193 height 45
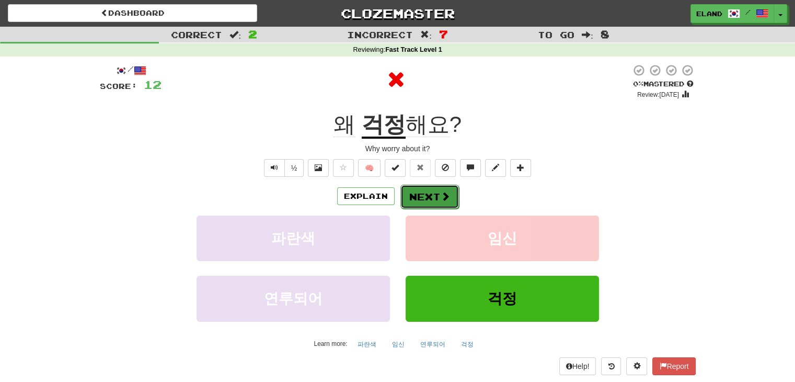
click at [436, 195] on button "Next" at bounding box center [429, 197] width 59 height 24
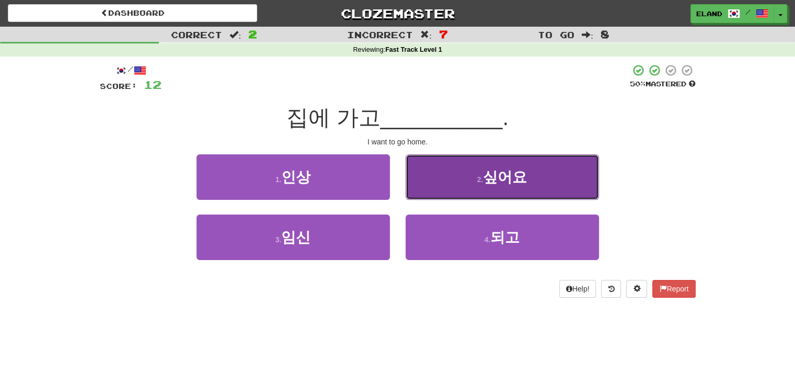
click at [462, 186] on button "2 . 싶어요" at bounding box center [502, 176] width 193 height 45
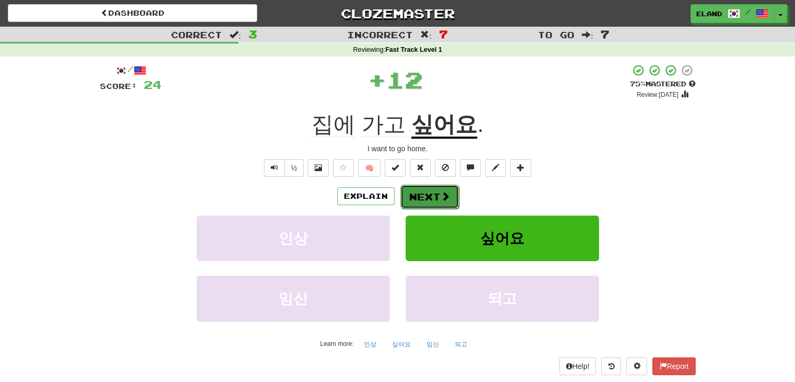
click at [436, 197] on button "Next" at bounding box center [429, 197] width 59 height 24
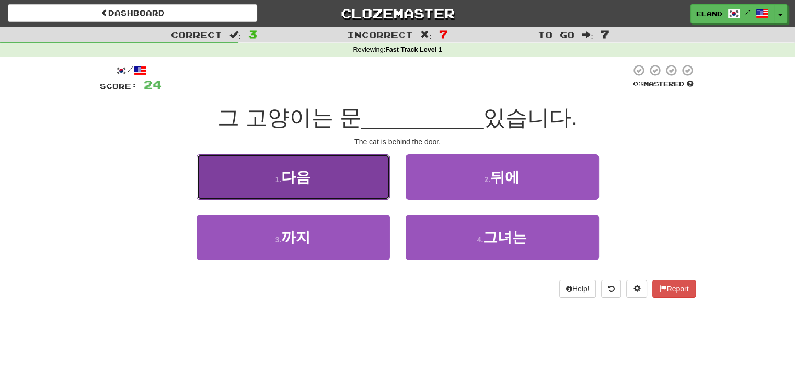
click at [349, 178] on button "1 . 다음" at bounding box center [293, 176] width 193 height 45
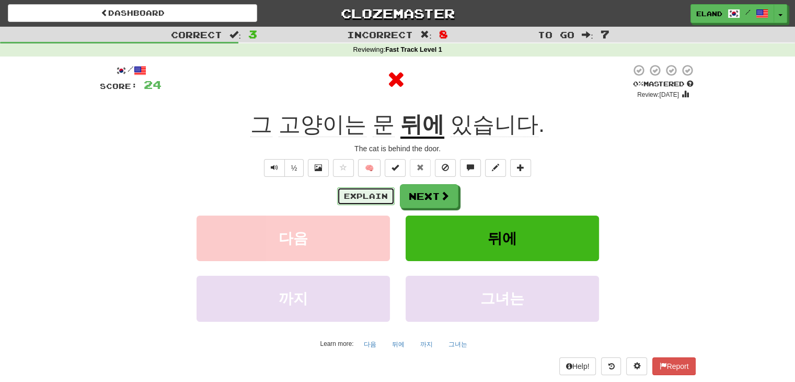
click at [392, 197] on button "Explain" at bounding box center [366, 196] width 58 height 18
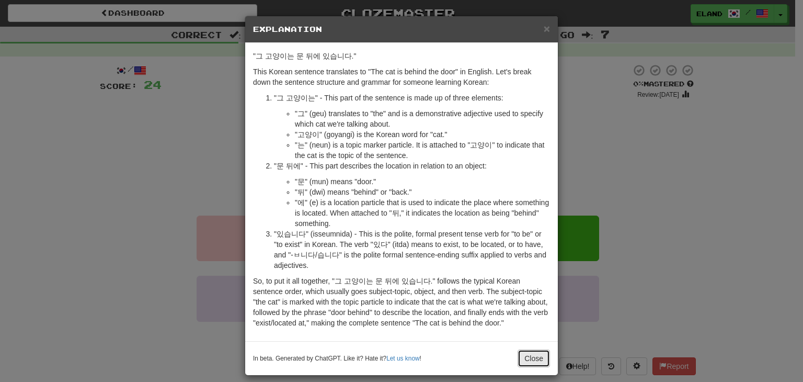
click at [535, 359] on button "Close" at bounding box center [534, 358] width 32 height 18
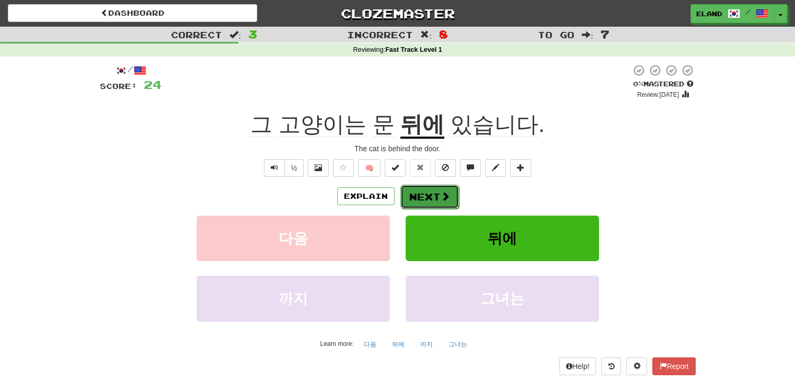
click at [431, 186] on button "Next" at bounding box center [429, 197] width 59 height 24
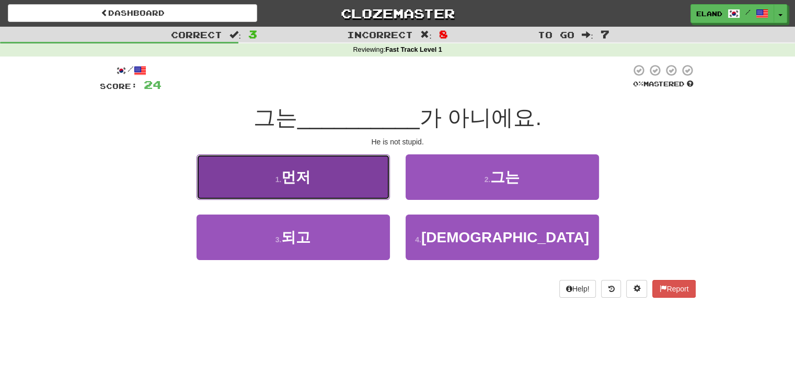
click at [322, 182] on button "1 . 먼저" at bounding box center [293, 176] width 193 height 45
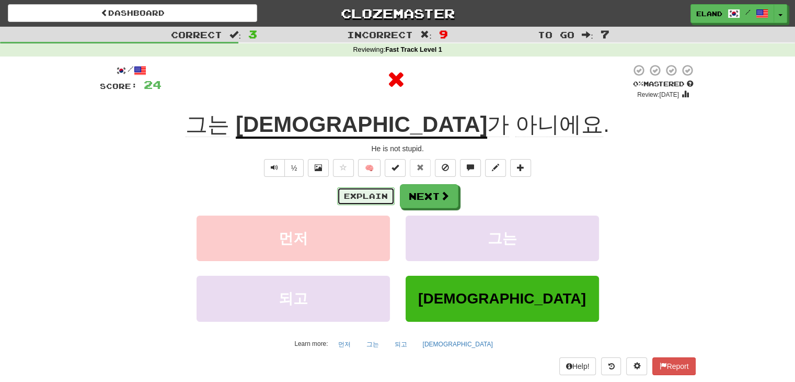
click at [389, 202] on button "Explain" at bounding box center [366, 196] width 58 height 18
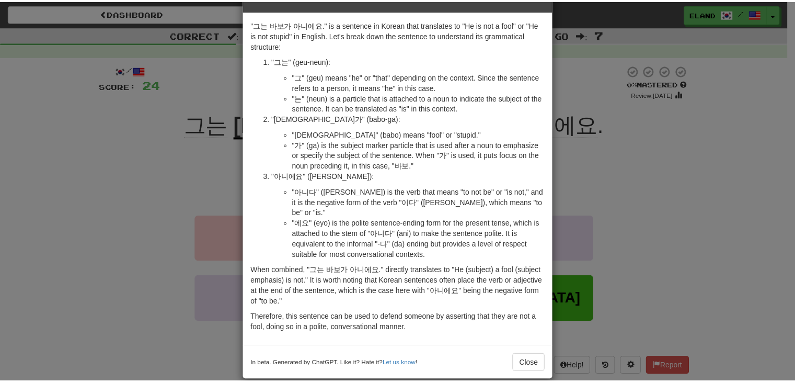
scroll to position [35, 0]
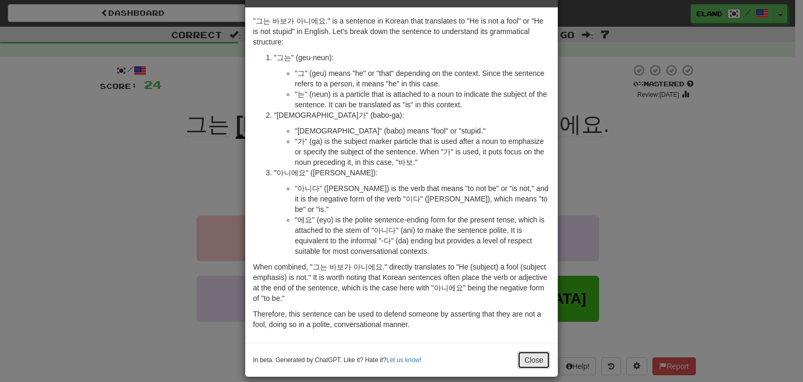
click at [524, 355] on button "Close" at bounding box center [534, 360] width 32 height 18
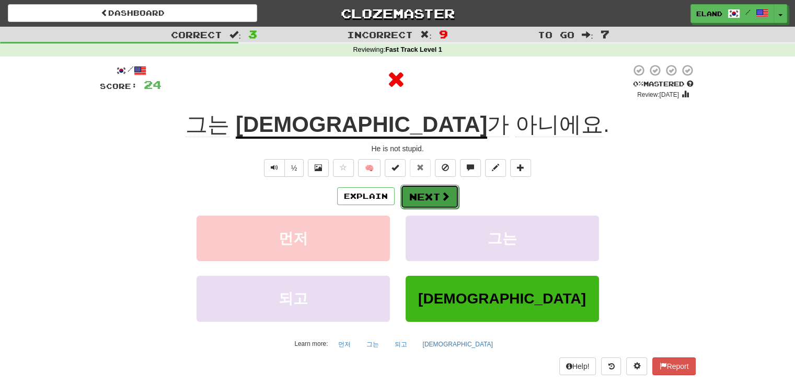
click at [444, 190] on button "Next" at bounding box center [429, 197] width 59 height 24
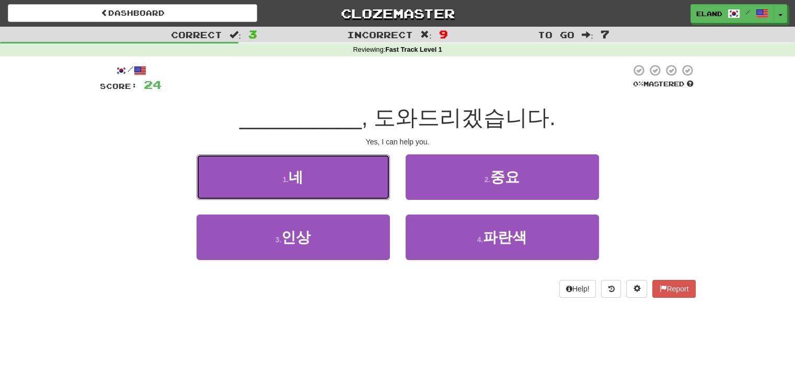
click at [327, 178] on button "1 . 네" at bounding box center [293, 176] width 193 height 45
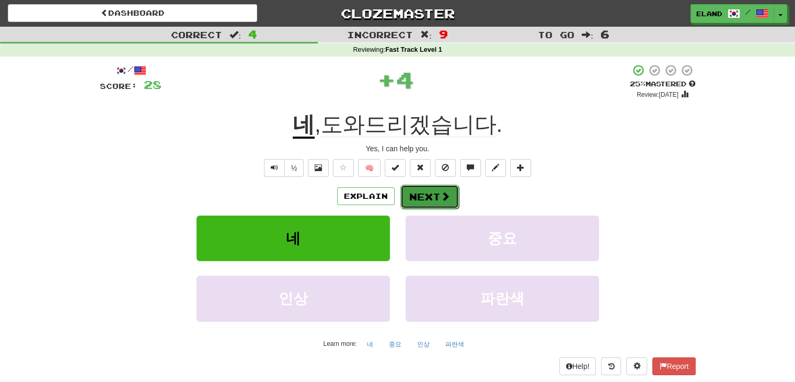
click at [441, 194] on span at bounding box center [445, 195] width 9 height 9
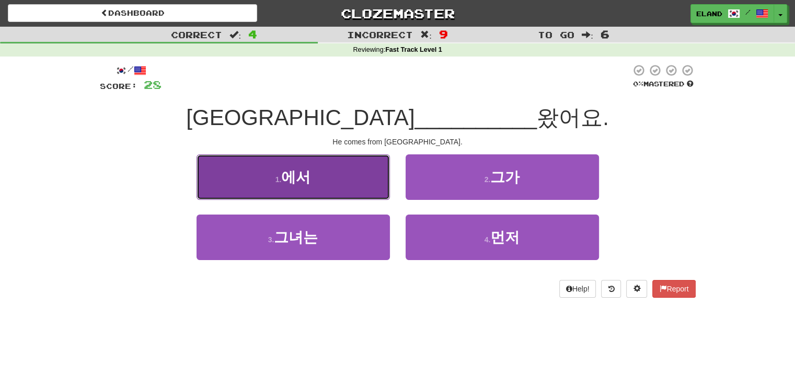
click at [371, 183] on button "1 . 에서" at bounding box center [293, 176] width 193 height 45
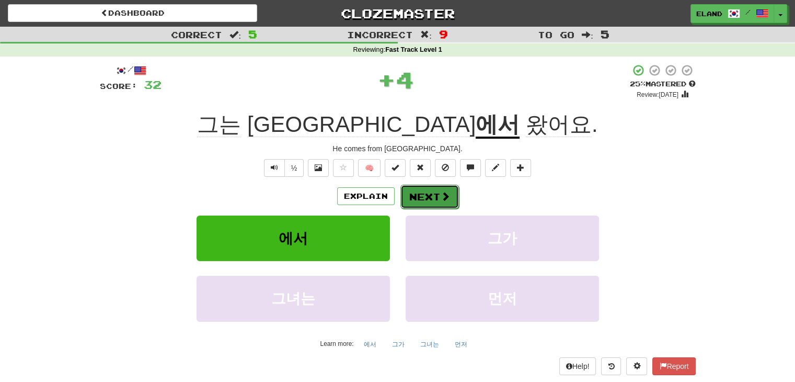
click at [435, 198] on button "Next" at bounding box center [429, 197] width 59 height 24
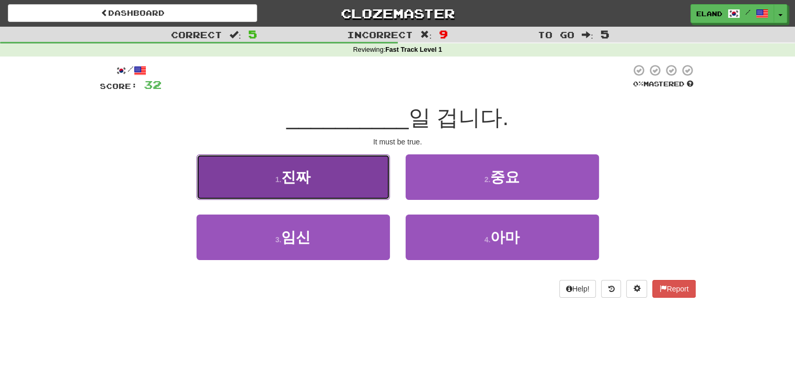
click at [320, 176] on button "1 . 진짜" at bounding box center [293, 176] width 193 height 45
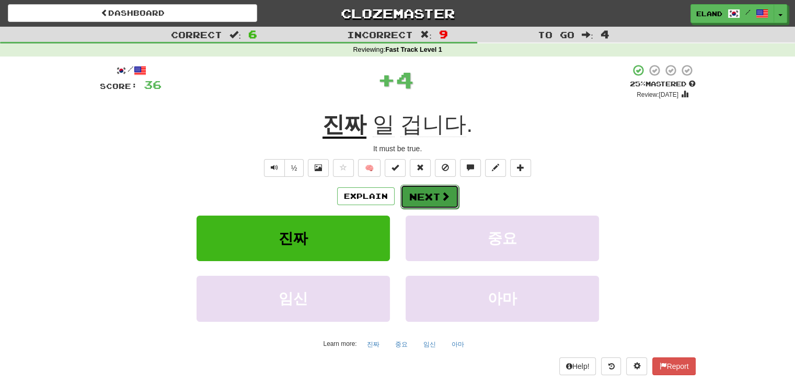
click at [436, 202] on button "Next" at bounding box center [429, 197] width 59 height 24
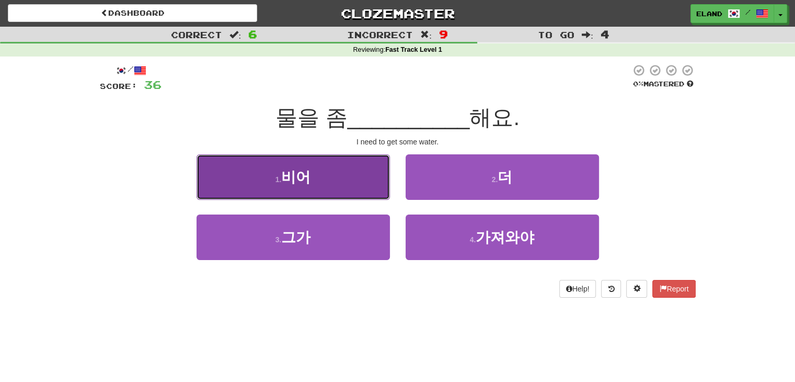
click at [331, 189] on button "1 . 비어" at bounding box center [293, 176] width 193 height 45
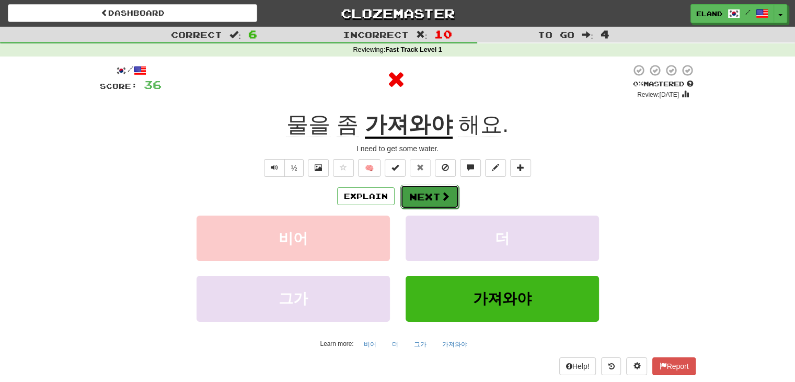
click at [434, 200] on button "Next" at bounding box center [429, 197] width 59 height 24
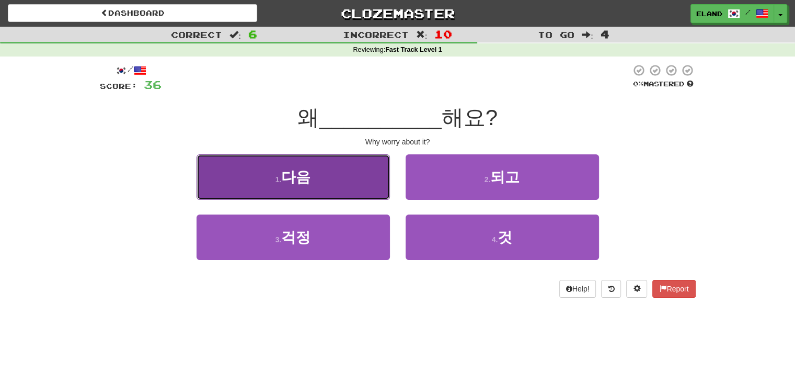
click at [319, 185] on button "1 . 다음" at bounding box center [293, 176] width 193 height 45
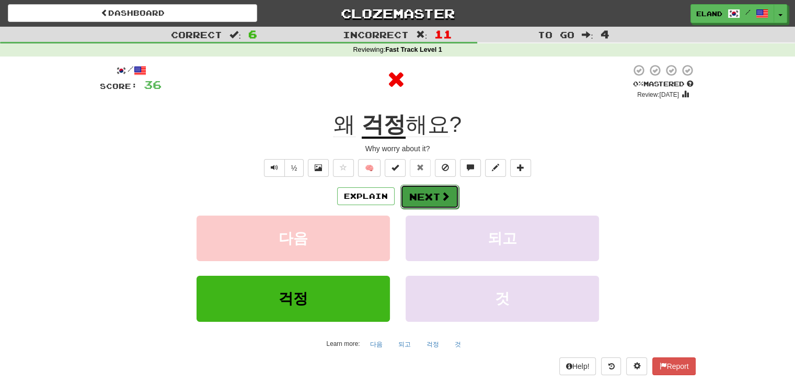
click at [433, 197] on button "Next" at bounding box center [429, 197] width 59 height 24
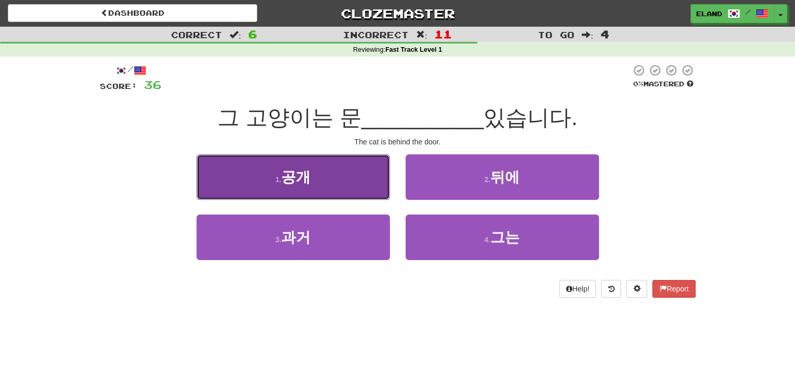
click at [350, 180] on button "1 . 공개" at bounding box center [293, 176] width 193 height 45
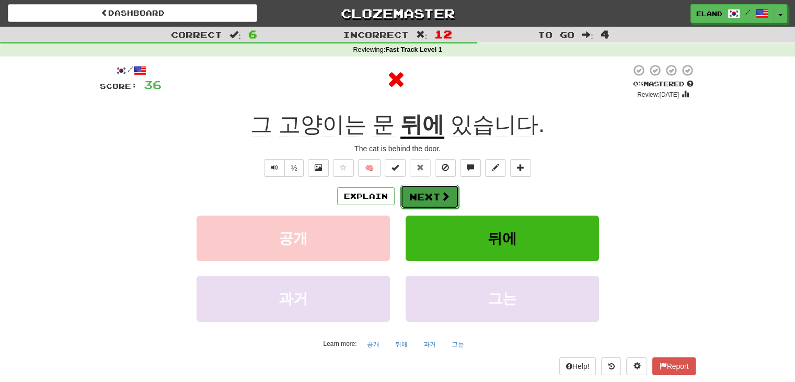
click at [428, 198] on button "Next" at bounding box center [429, 197] width 59 height 24
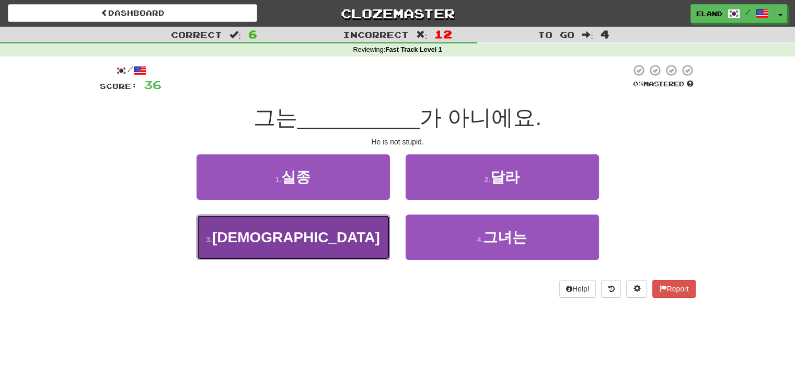
click at [353, 217] on button "3 . 바보" at bounding box center [293, 236] width 193 height 45
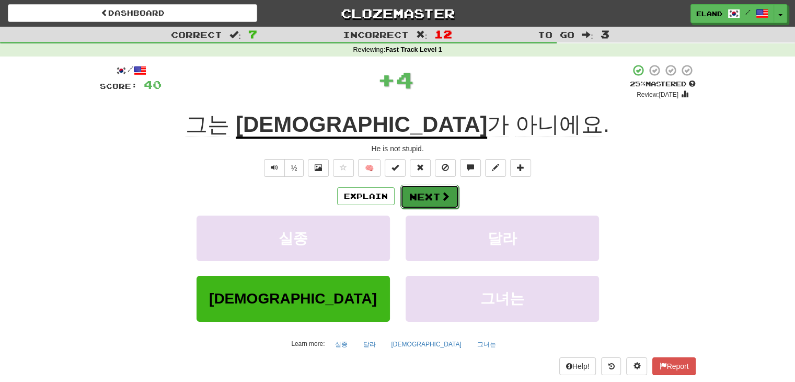
click at [435, 200] on button "Next" at bounding box center [429, 197] width 59 height 24
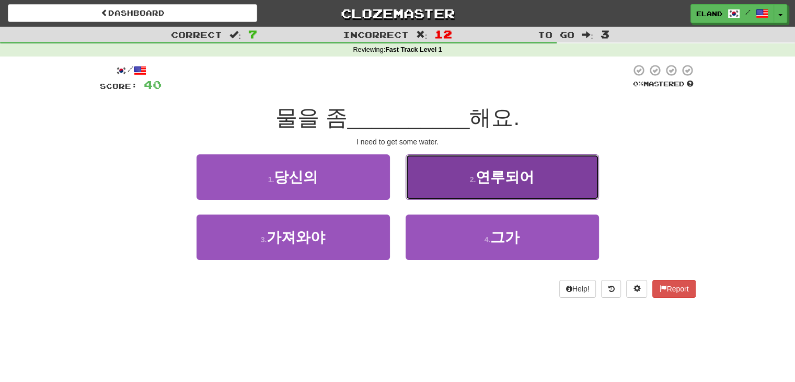
click at [439, 190] on button "2 . 연루되어" at bounding box center [502, 176] width 193 height 45
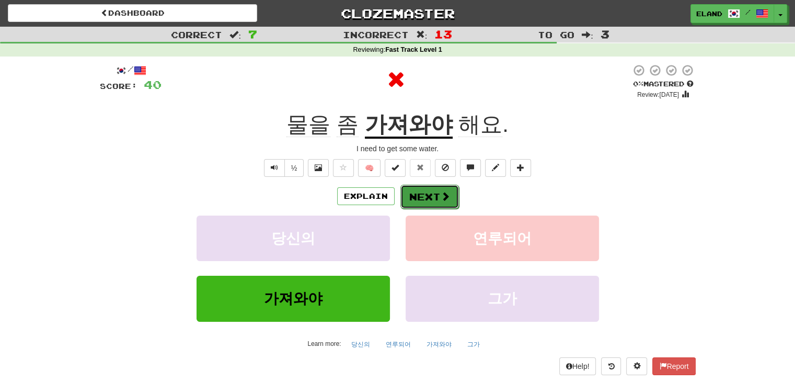
click at [434, 199] on button "Next" at bounding box center [429, 197] width 59 height 24
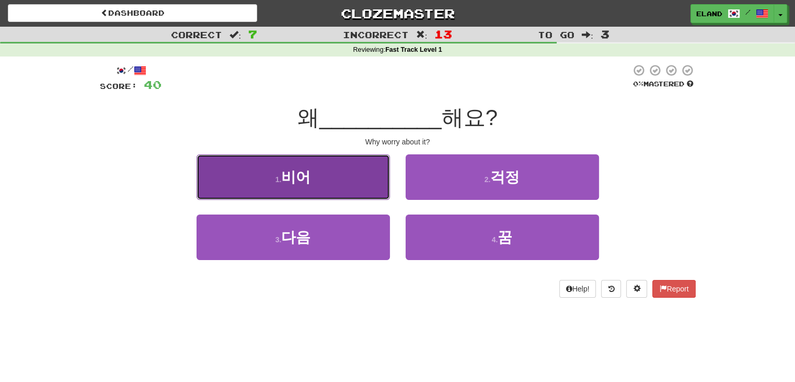
click at [346, 176] on button "1 . 비어" at bounding box center [293, 176] width 193 height 45
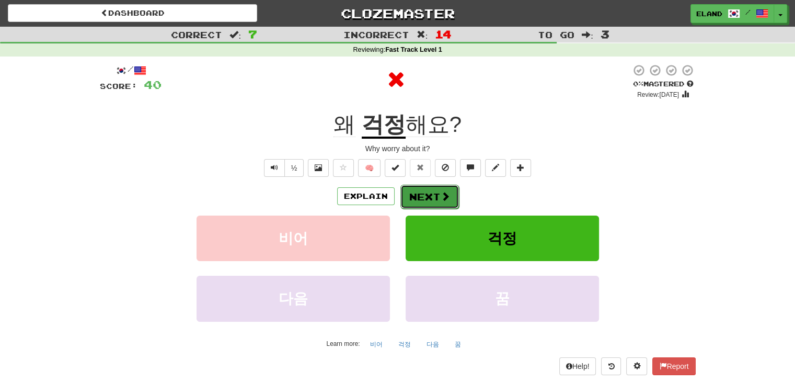
click at [431, 199] on button "Next" at bounding box center [429, 197] width 59 height 24
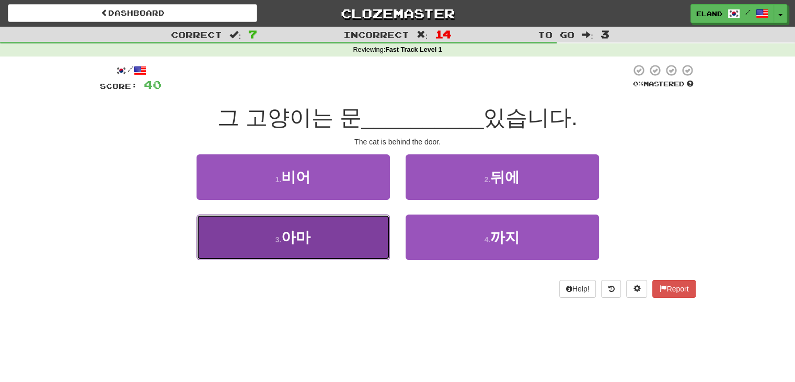
click at [356, 230] on button "3 . 아마" at bounding box center [293, 236] width 193 height 45
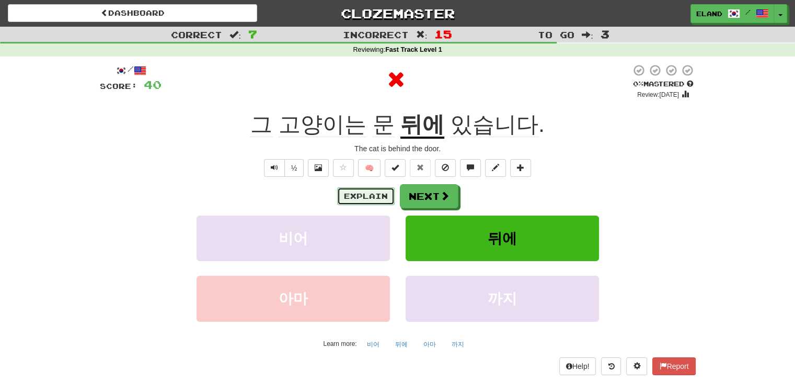
click at [381, 200] on button "Explain" at bounding box center [366, 196] width 58 height 18
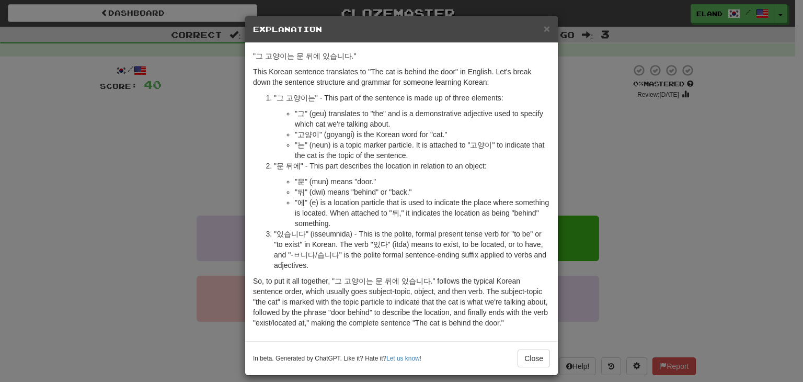
click at [547, 360] on div "In beta. Generated by ChatGPT. Like it? Hate it? Let us know ! Close" at bounding box center [401, 358] width 313 height 34
click at [539, 352] on button "Close" at bounding box center [534, 358] width 32 height 18
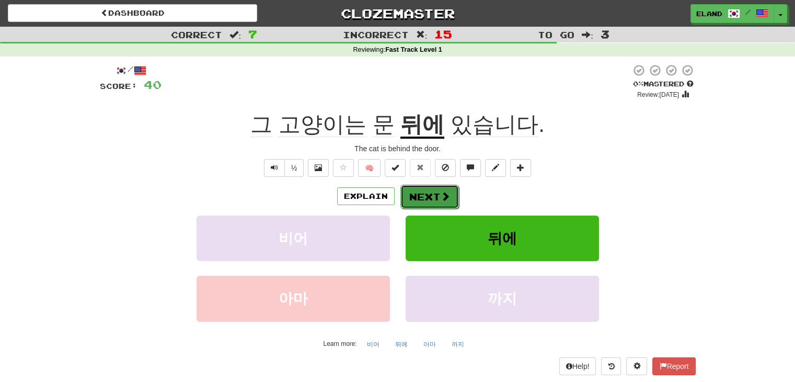
click at [437, 202] on button "Next" at bounding box center [429, 197] width 59 height 24
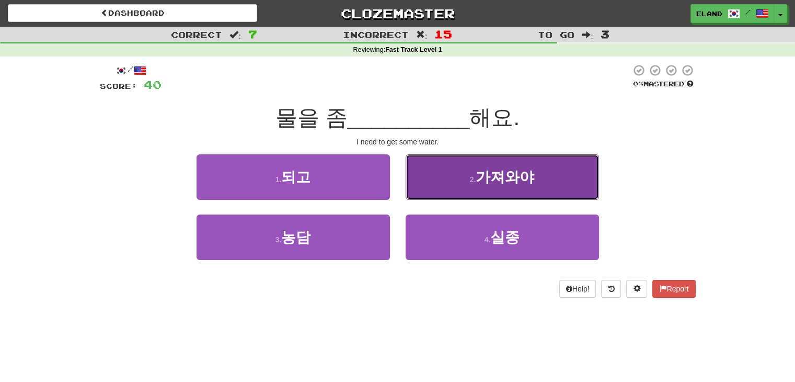
click at [470, 180] on button "2 . 가져와야" at bounding box center [502, 176] width 193 height 45
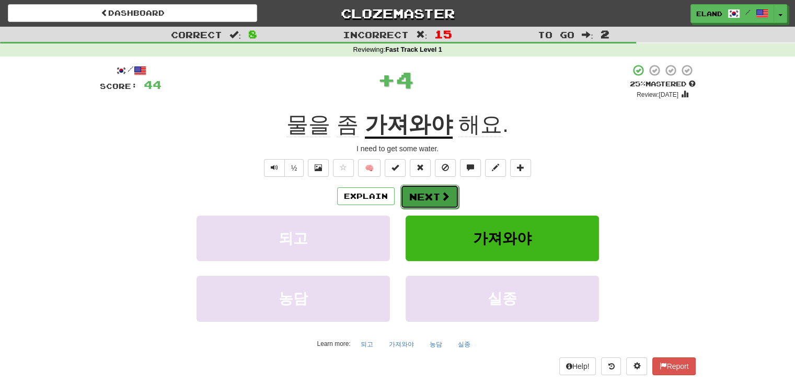
click at [437, 201] on button "Next" at bounding box center [429, 197] width 59 height 24
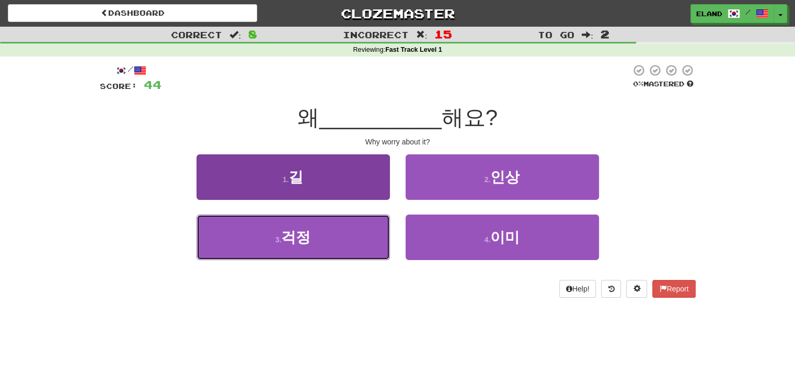
click at [348, 226] on button "3 . 걱정" at bounding box center [293, 236] width 193 height 45
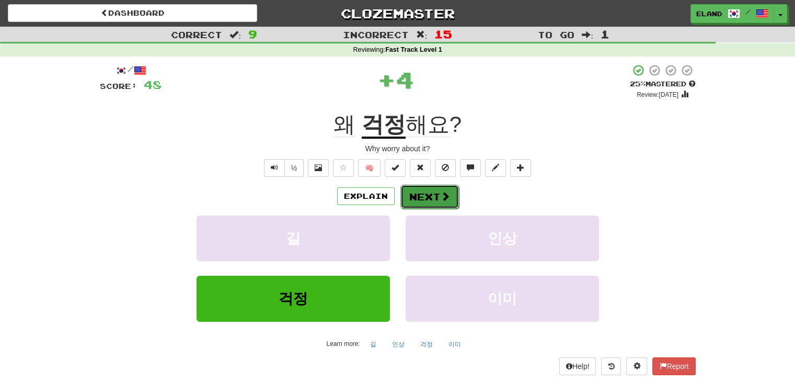
click at [433, 202] on button "Next" at bounding box center [429, 197] width 59 height 24
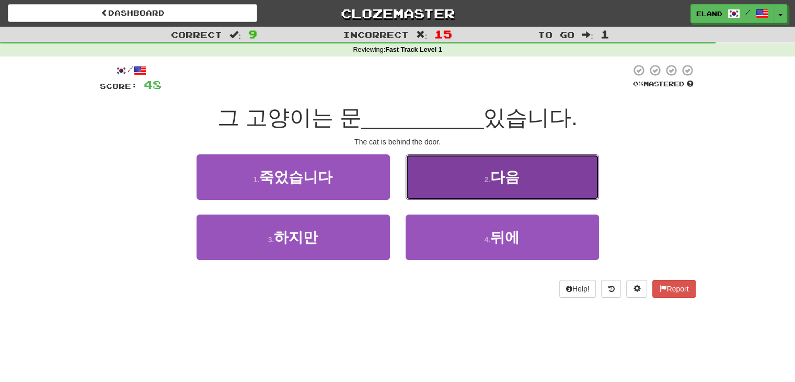
click at [441, 185] on button "2 . 다음" at bounding box center [502, 176] width 193 height 45
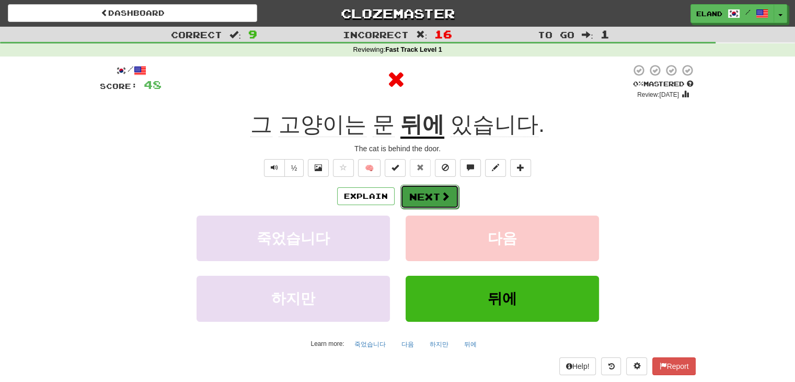
click at [441, 203] on button "Next" at bounding box center [429, 197] width 59 height 24
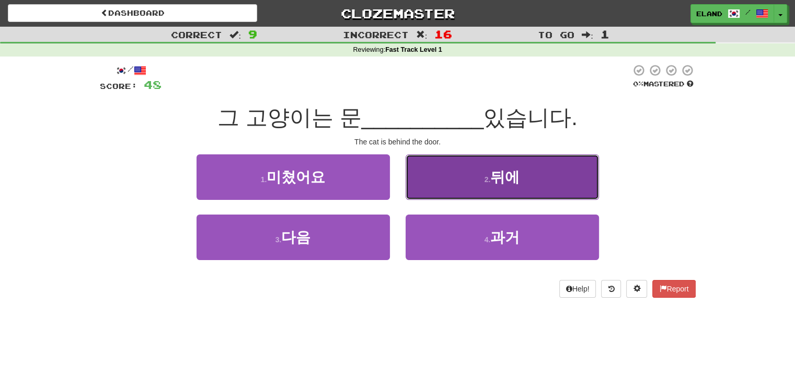
click at [502, 176] on span "뒤에" at bounding box center [504, 177] width 29 height 16
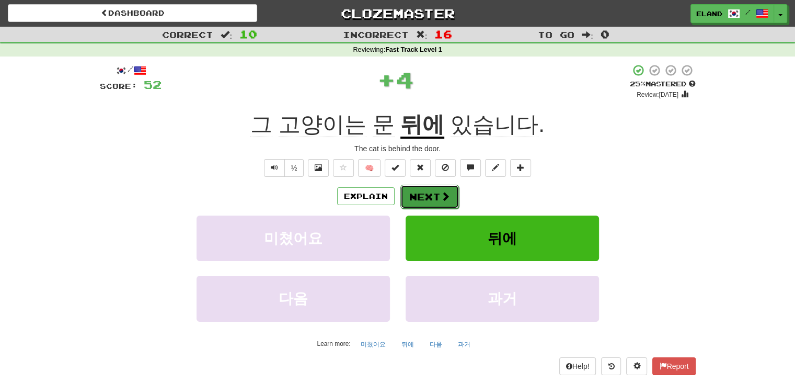
click at [434, 195] on button "Next" at bounding box center [429, 197] width 59 height 24
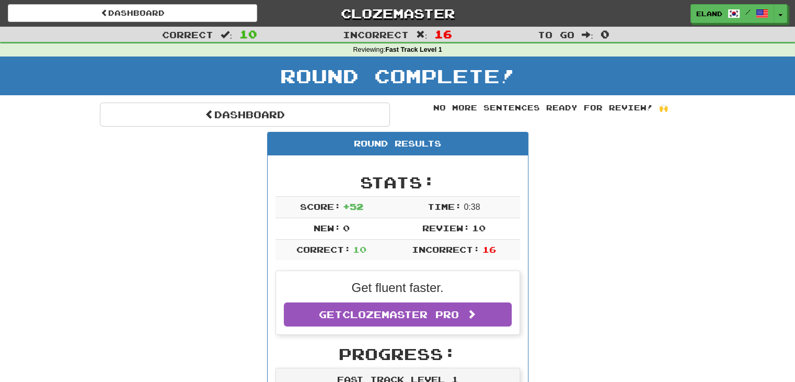
click at [466, 111] on div "No more sentences ready for review! 🙌" at bounding box center [551, 107] width 290 height 10
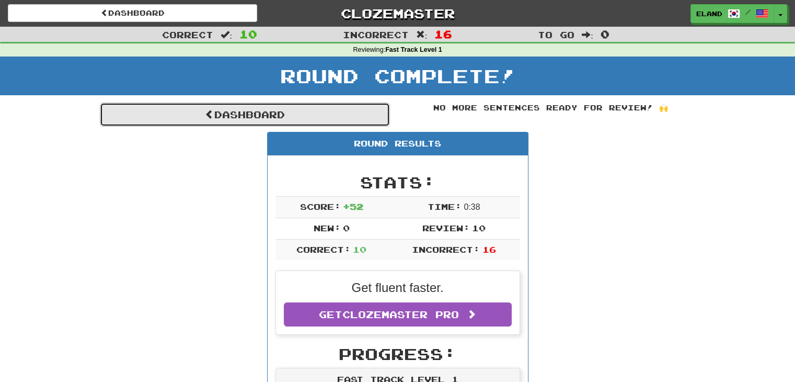
click at [320, 113] on link "Dashboard" at bounding box center [245, 114] width 290 height 24
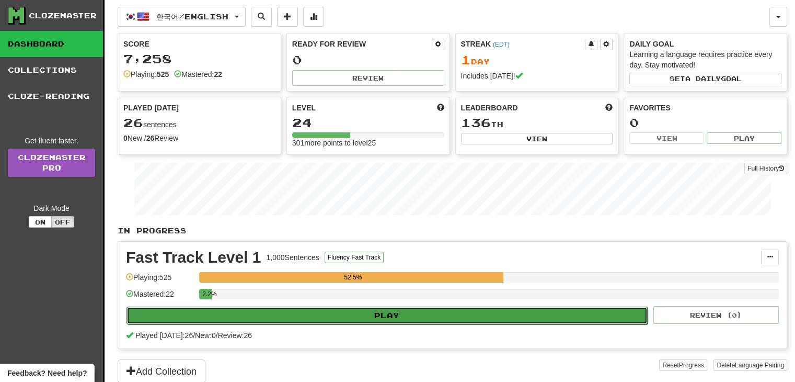
click at [359, 313] on button "Play" at bounding box center [387, 315] width 521 height 18
select select "**"
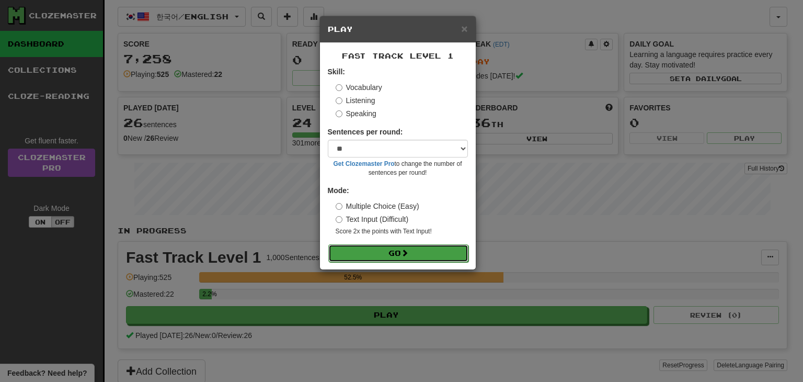
click at [402, 255] on button "Go" at bounding box center [398, 253] width 140 height 18
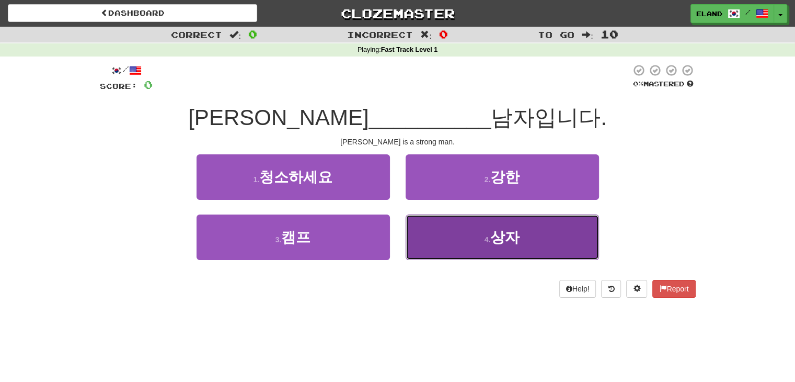
click at [444, 222] on button "4 . 상자" at bounding box center [502, 236] width 193 height 45
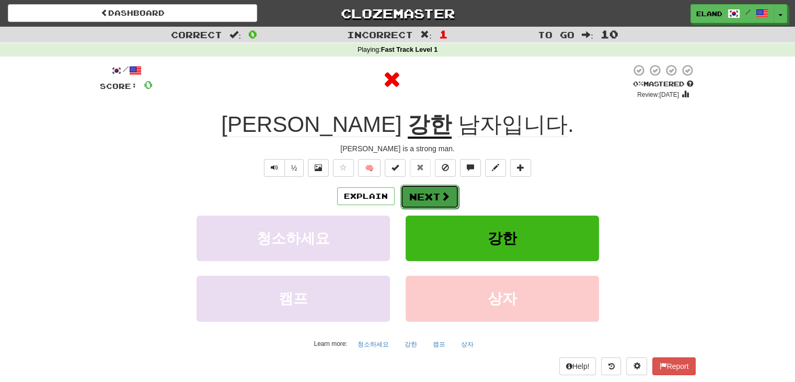
click at [433, 200] on button "Next" at bounding box center [429, 197] width 59 height 24
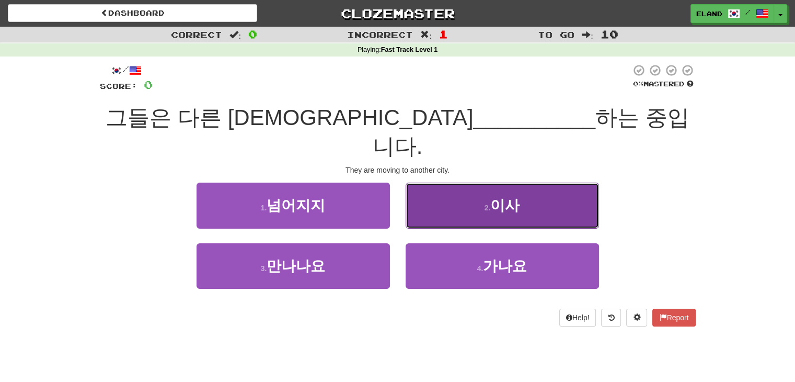
click at [435, 187] on button "2 . 이사" at bounding box center [502, 204] width 193 height 45
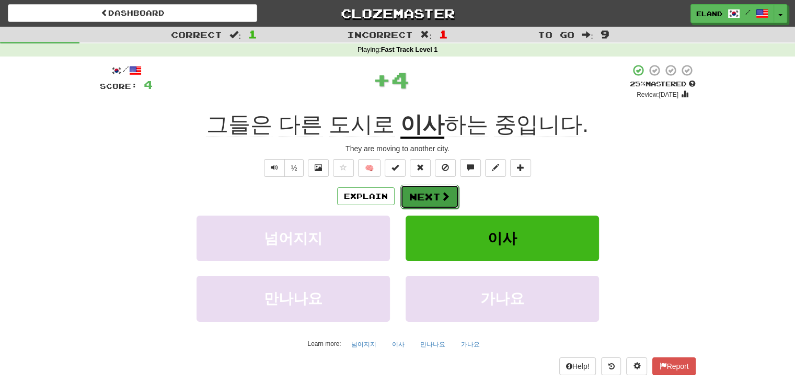
click at [434, 194] on button "Next" at bounding box center [429, 197] width 59 height 24
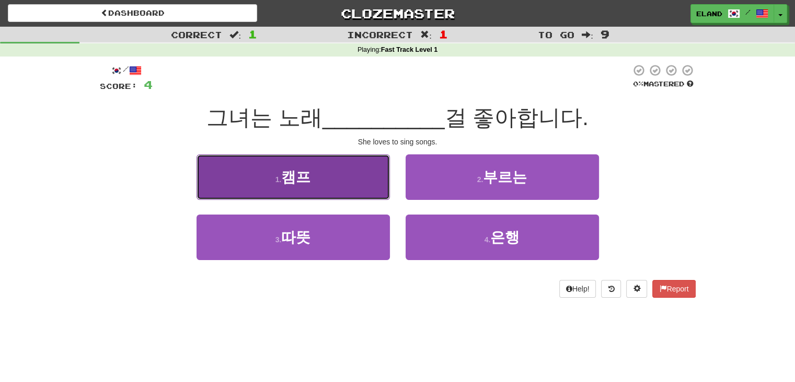
click at [327, 189] on button "1 . 캠프" at bounding box center [293, 176] width 193 height 45
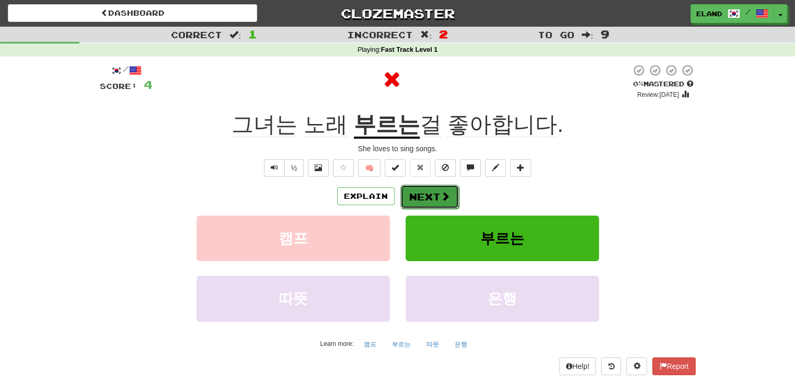
click at [429, 197] on button "Next" at bounding box center [429, 197] width 59 height 24
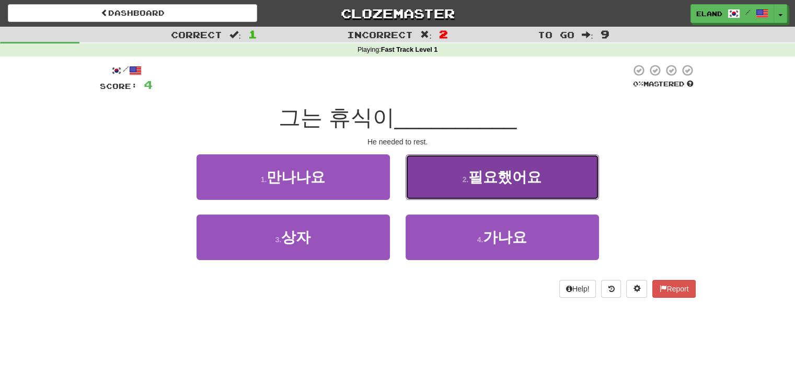
click at [473, 192] on button "2 . 필요했어요" at bounding box center [502, 176] width 193 height 45
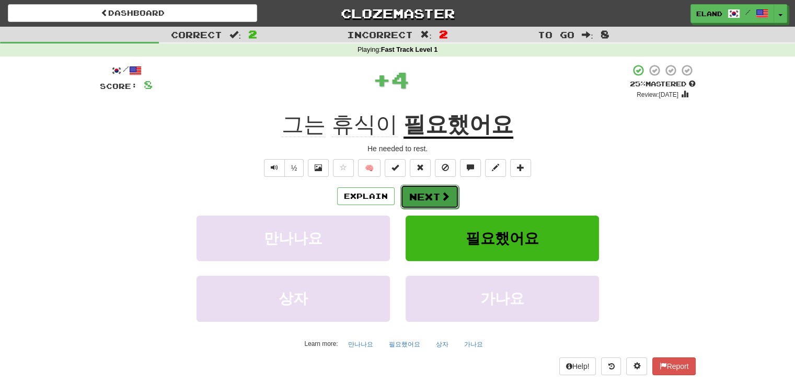
click at [436, 197] on button "Next" at bounding box center [429, 197] width 59 height 24
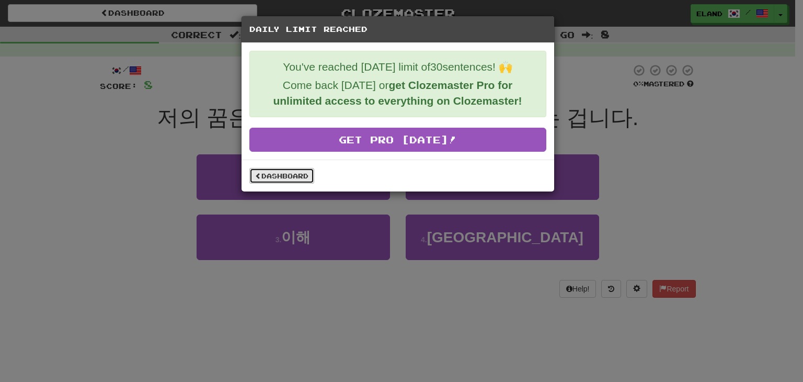
click at [298, 172] on link "Dashboard" at bounding box center [281, 176] width 65 height 16
